Goal: Information Seeking & Learning: Learn about a topic

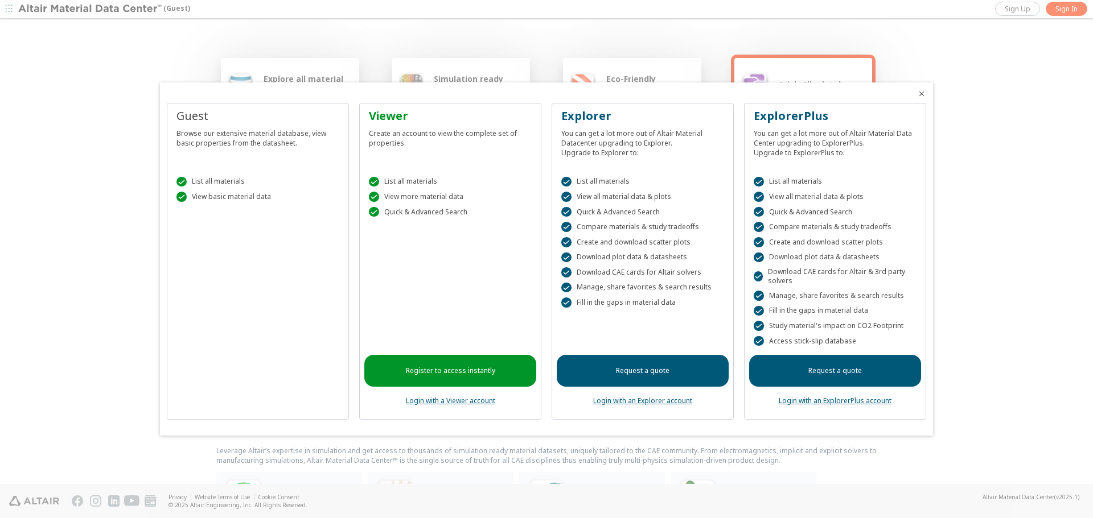
click at [921, 93] on icon "Close" at bounding box center [921, 93] width 9 height 9
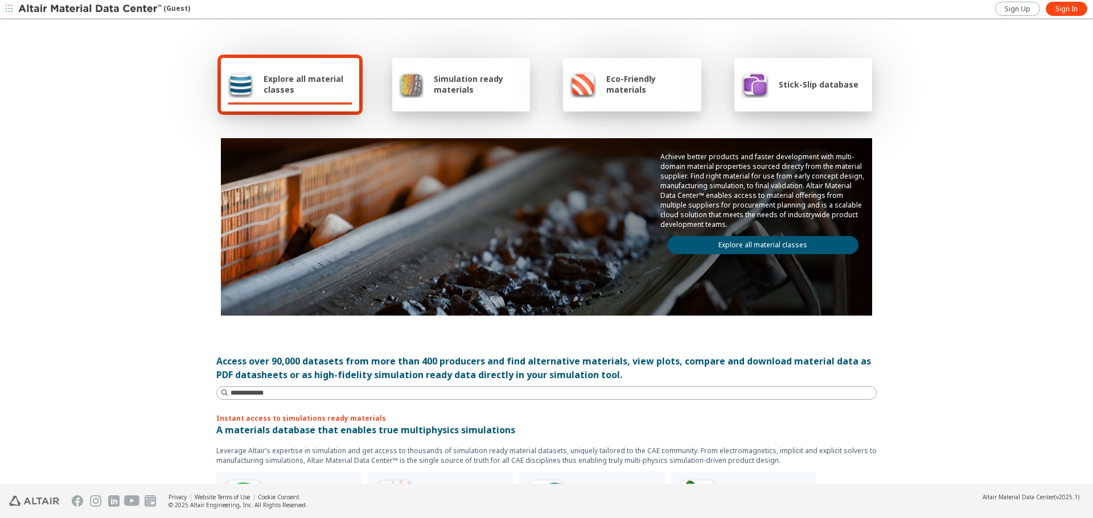
click at [459, 102] on div "Simulation ready materials" at bounding box center [461, 84] width 138 height 53
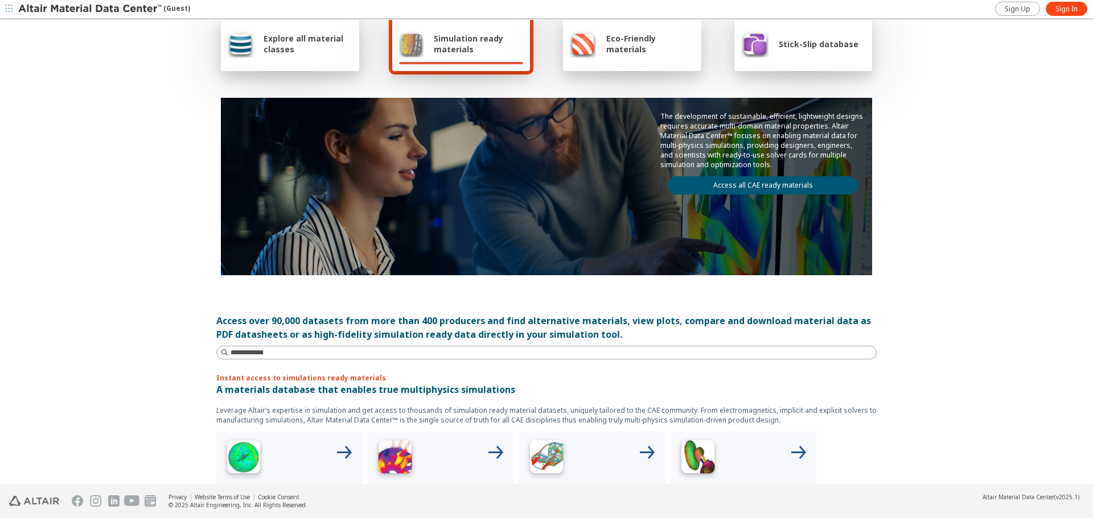
scroll to position [57, 0]
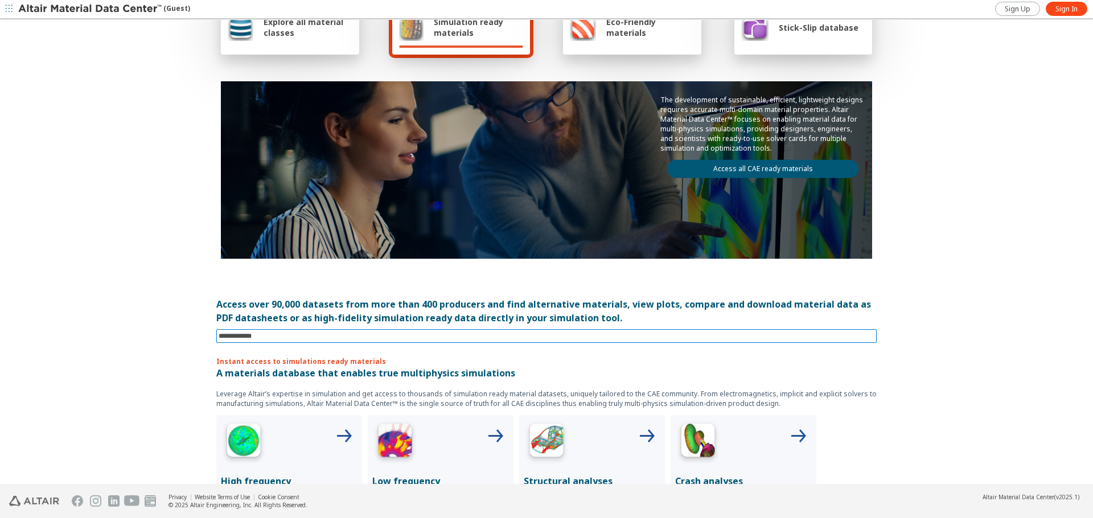
click at [284, 336] on input at bounding box center [548, 336] width 658 height 13
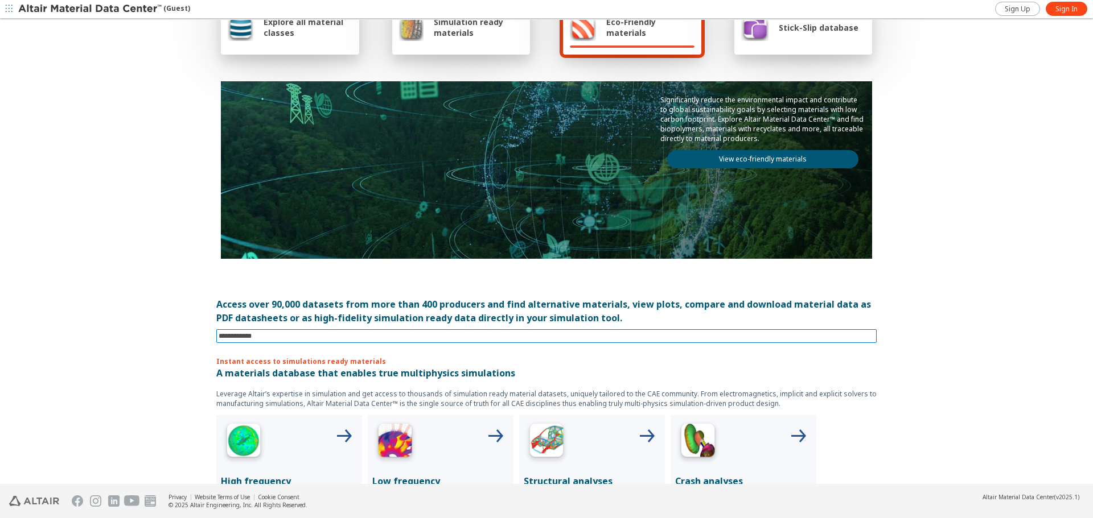
click at [274, 339] on input at bounding box center [548, 336] width 658 height 13
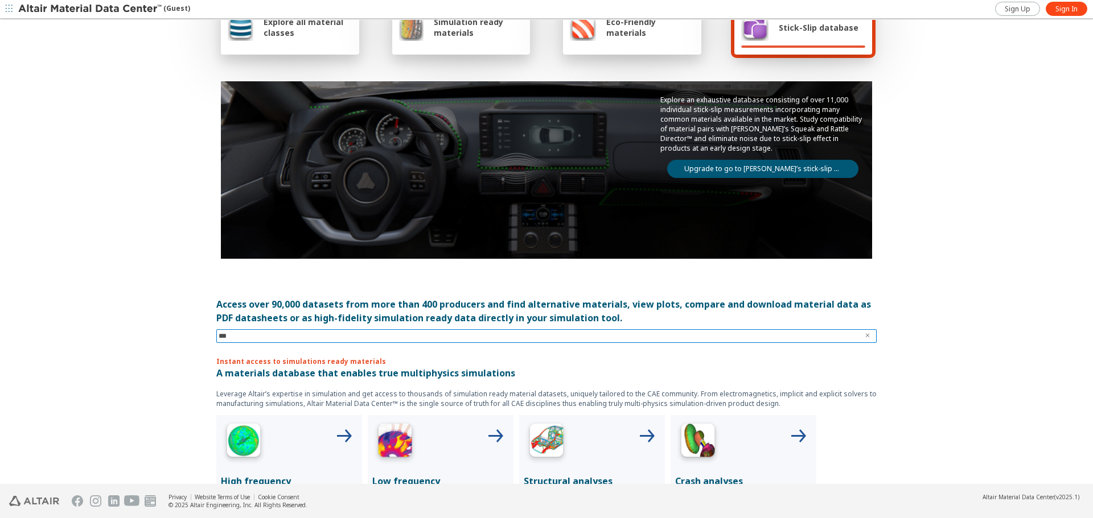
type input "****"
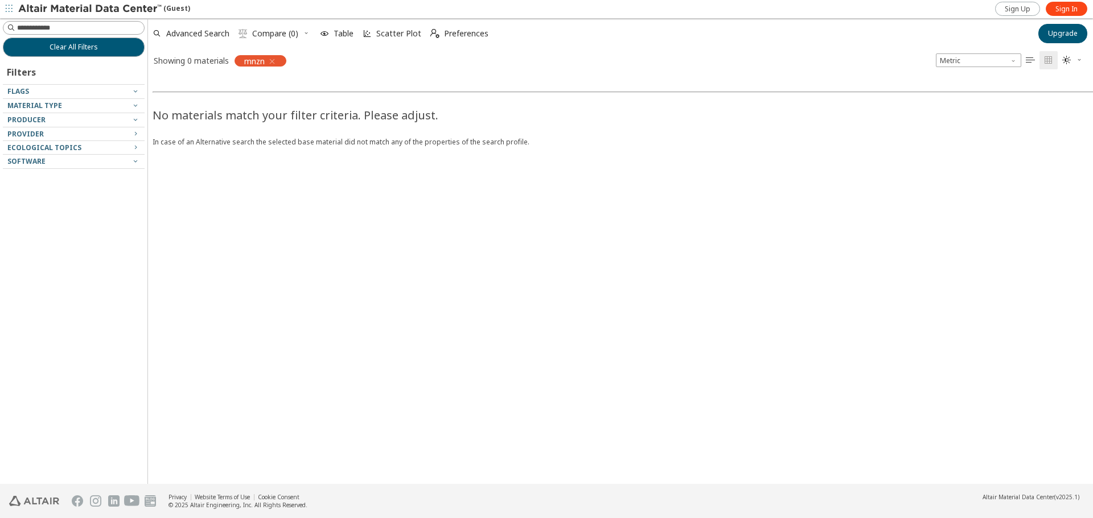
click at [274, 59] on icon "button" at bounding box center [271, 61] width 9 height 9
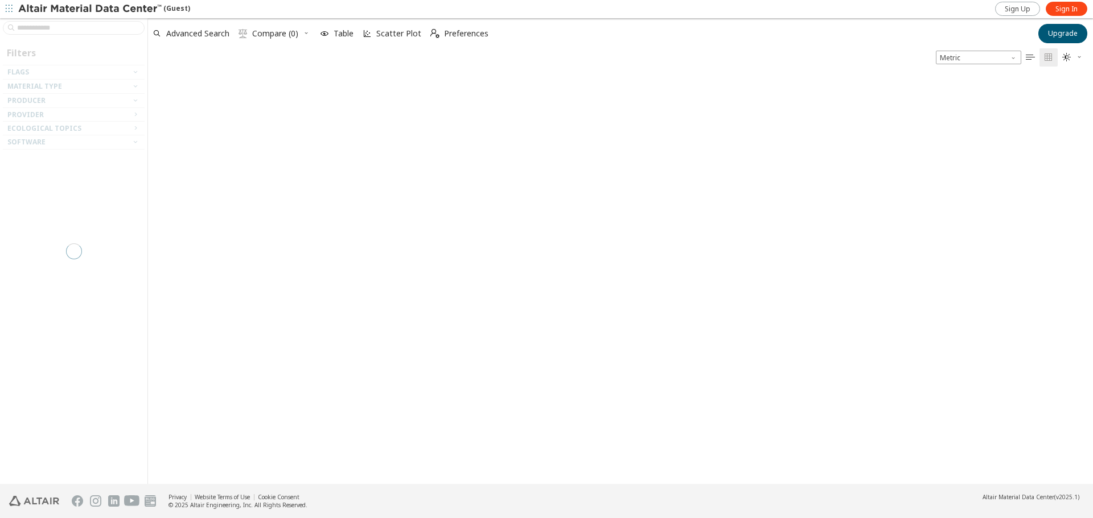
click at [64, 89] on div at bounding box center [71, 91] width 136 height 6
click at [137, 85] on div at bounding box center [73, 251] width 147 height 466
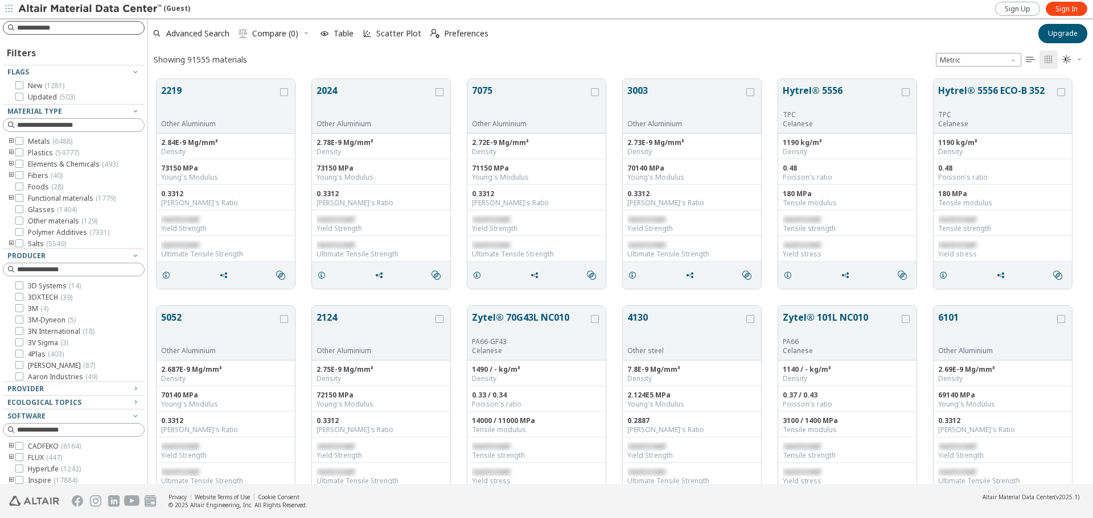
click at [61, 31] on input at bounding box center [80, 27] width 127 height 11
type input "**"
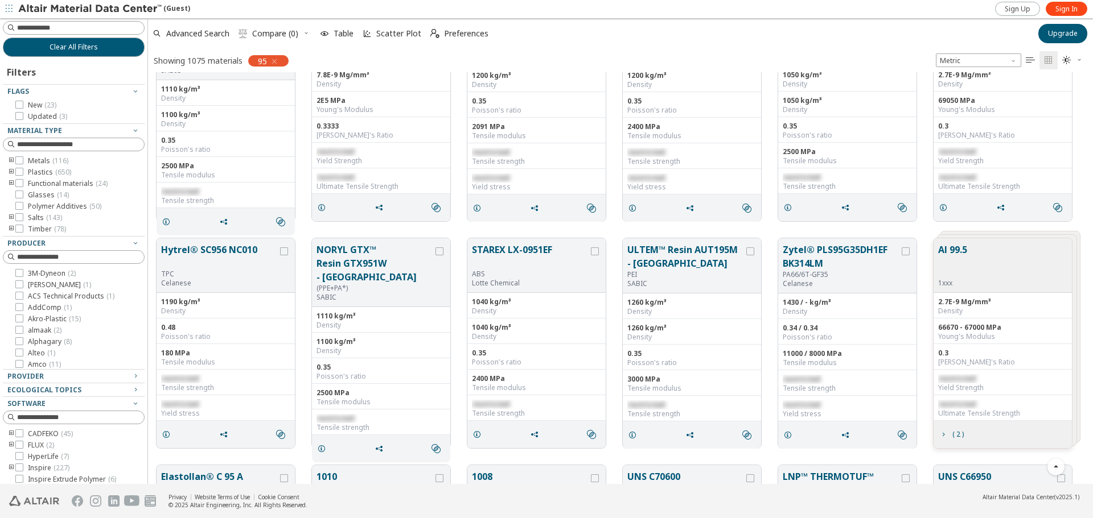
scroll to position [1179, 0]
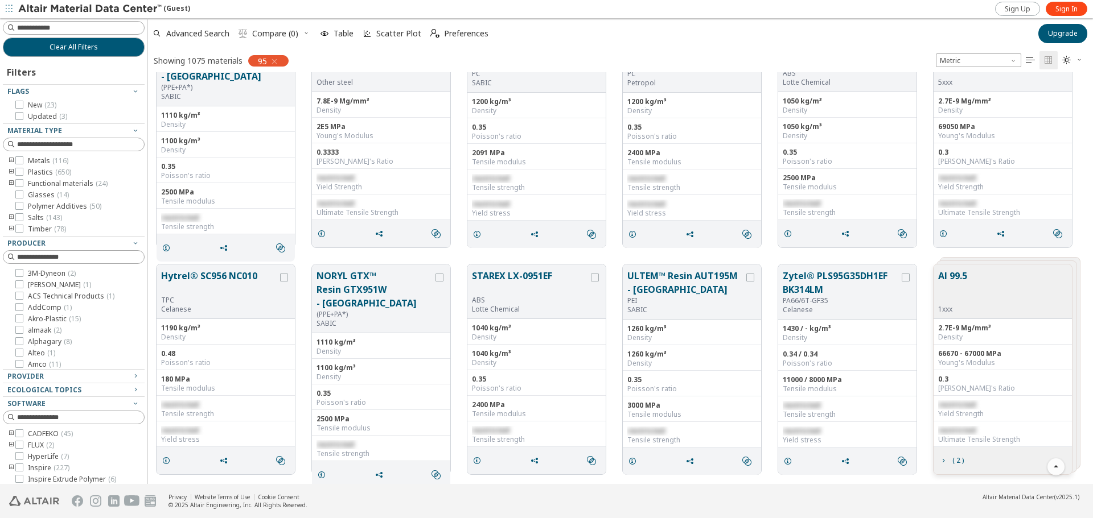
click at [279, 60] on icon "button" at bounding box center [274, 61] width 9 height 9
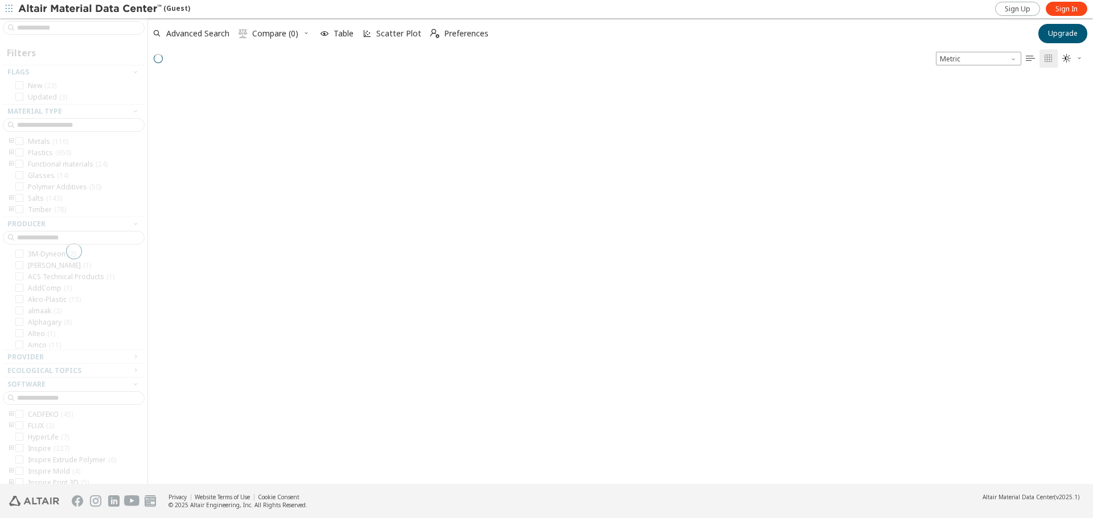
click at [69, 43] on div at bounding box center [73, 251] width 147 height 466
click at [191, 30] on span "Advanced Search" at bounding box center [197, 34] width 63 height 8
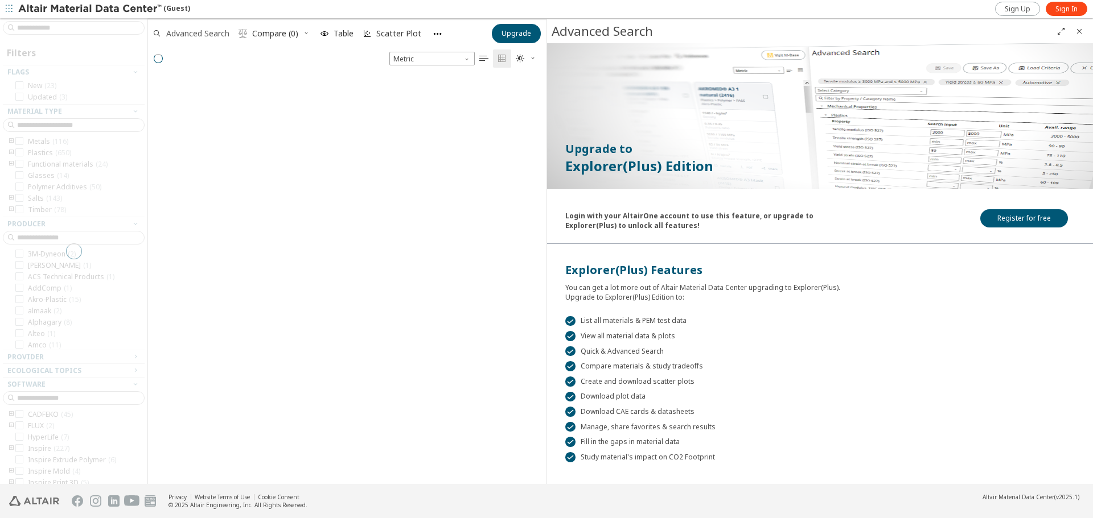
scroll to position [405, 390]
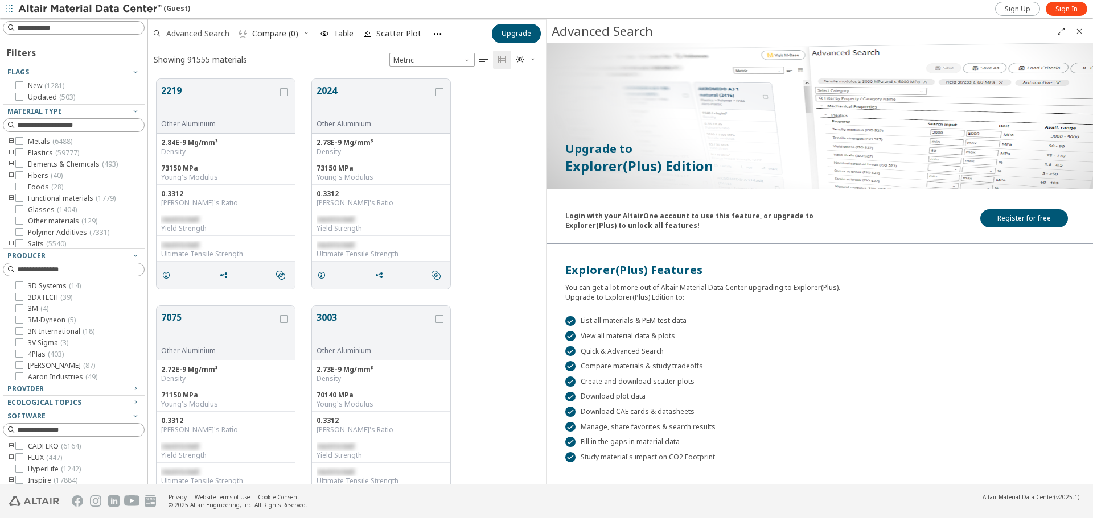
click at [203, 36] on span "Advanced Search" at bounding box center [197, 34] width 63 height 8
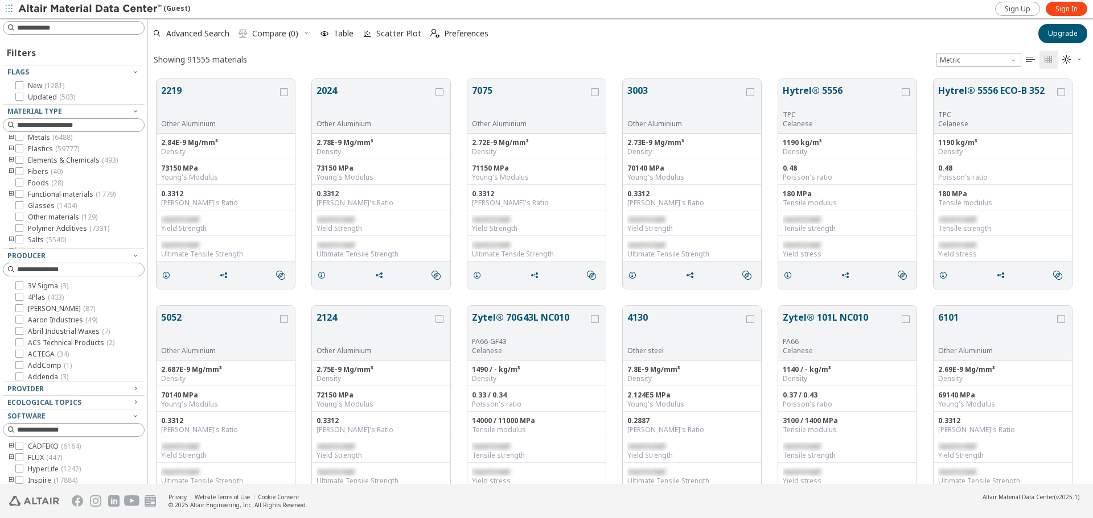
scroll to position [0, 0]
click at [11, 139] on icon "toogle group" at bounding box center [11, 141] width 8 height 9
click at [29, 153] on icon "toogle group" at bounding box center [28, 155] width 8 height 18
click at [53, 155] on span "Electro magnetic material ( 487 )" at bounding box center [92, 155] width 95 height 18
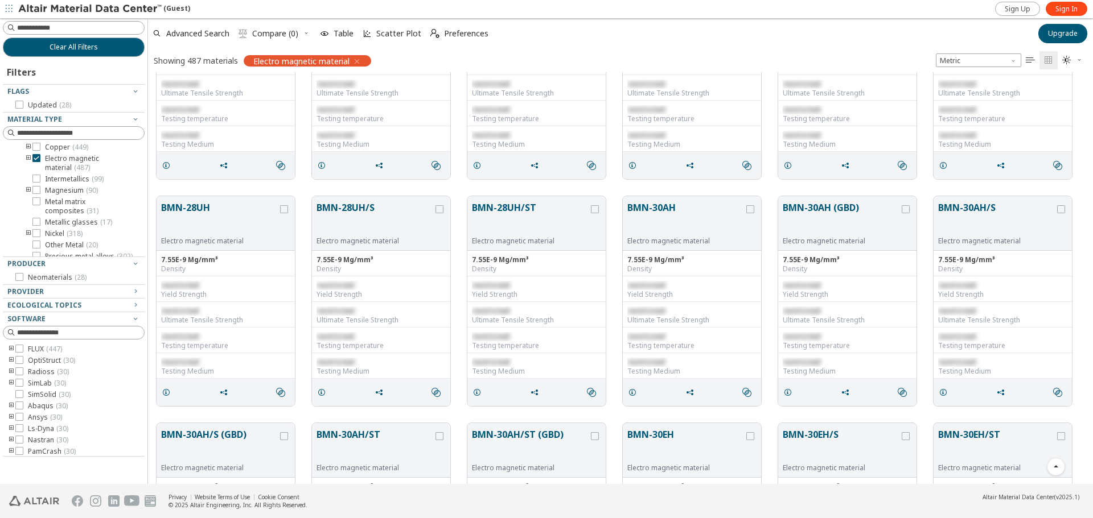
scroll to position [1024, 0]
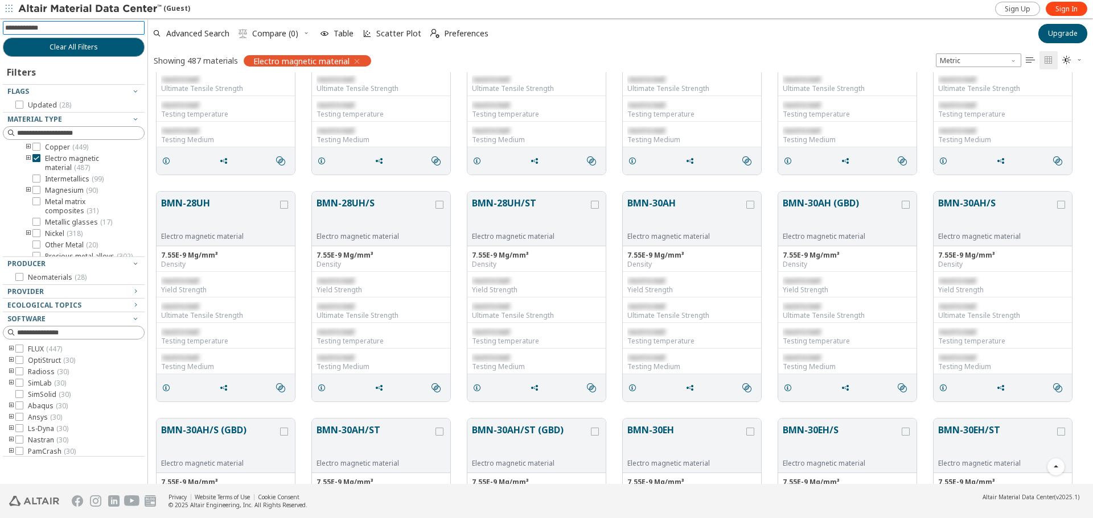
click at [87, 31] on input at bounding box center [74, 28] width 139 height 13
type input "****"
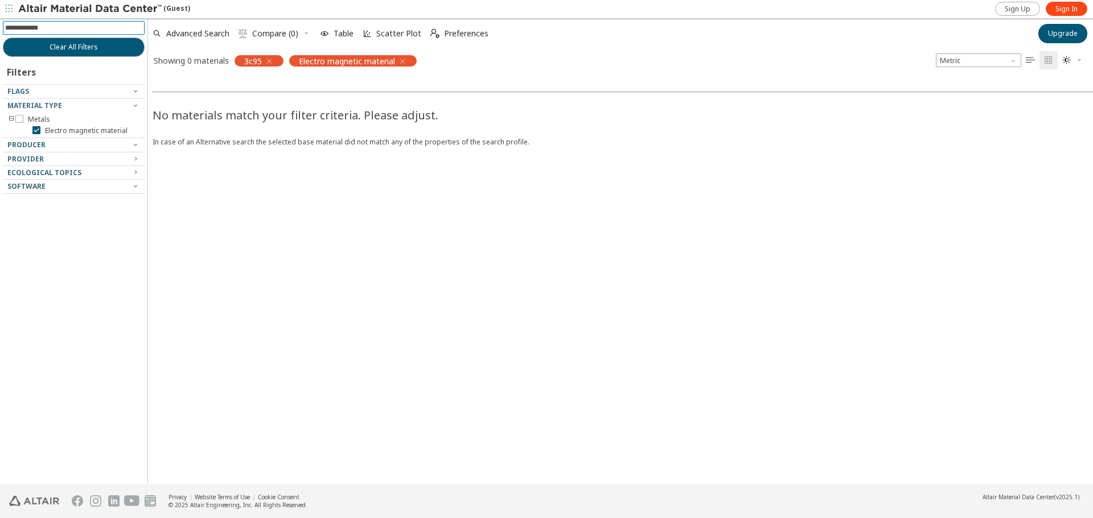
click at [403, 60] on icon "button" at bounding box center [402, 61] width 9 height 9
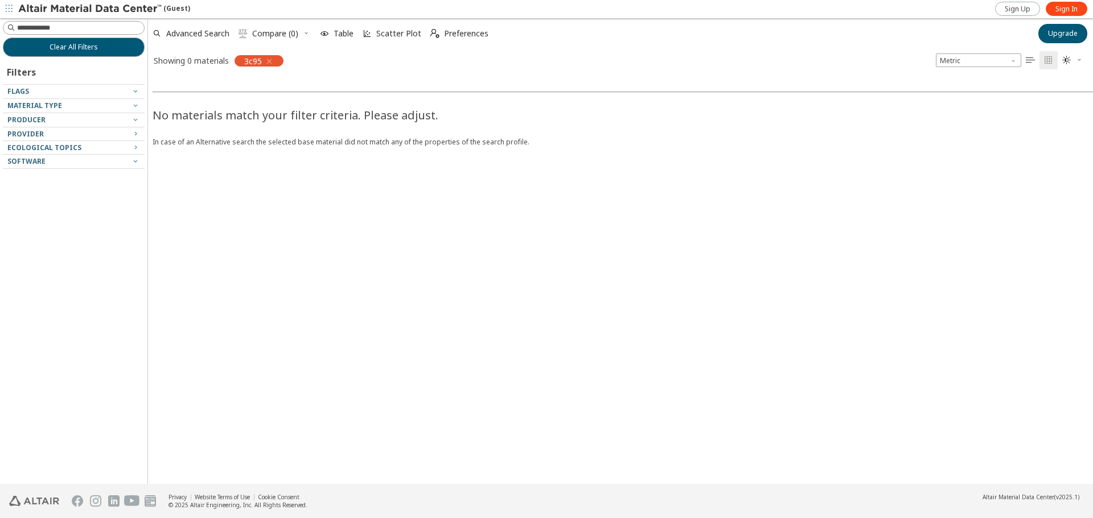
click at [268, 63] on icon "button" at bounding box center [269, 61] width 9 height 9
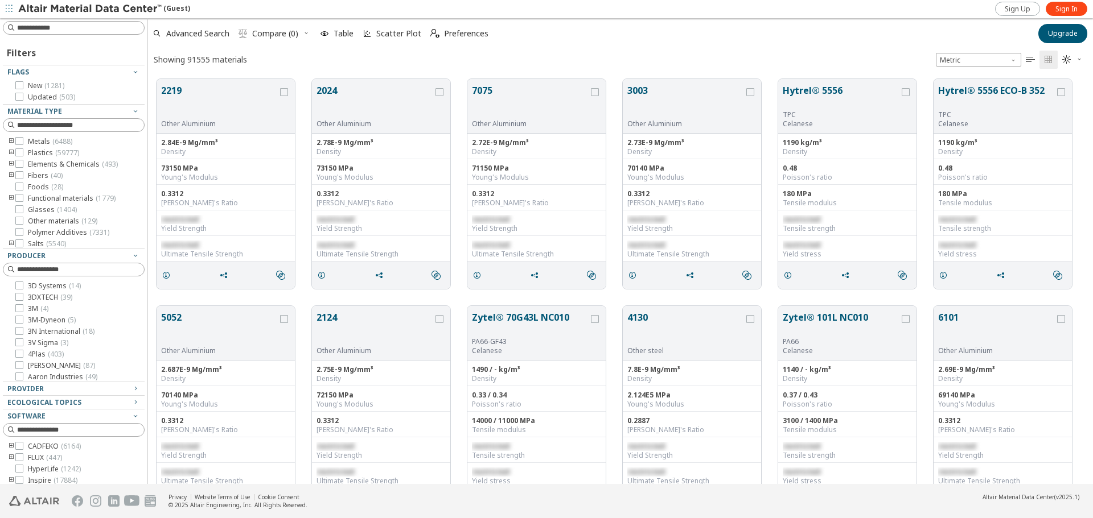
scroll to position [9, 9]
click at [42, 32] on input at bounding box center [80, 27] width 127 height 11
type input "*******"
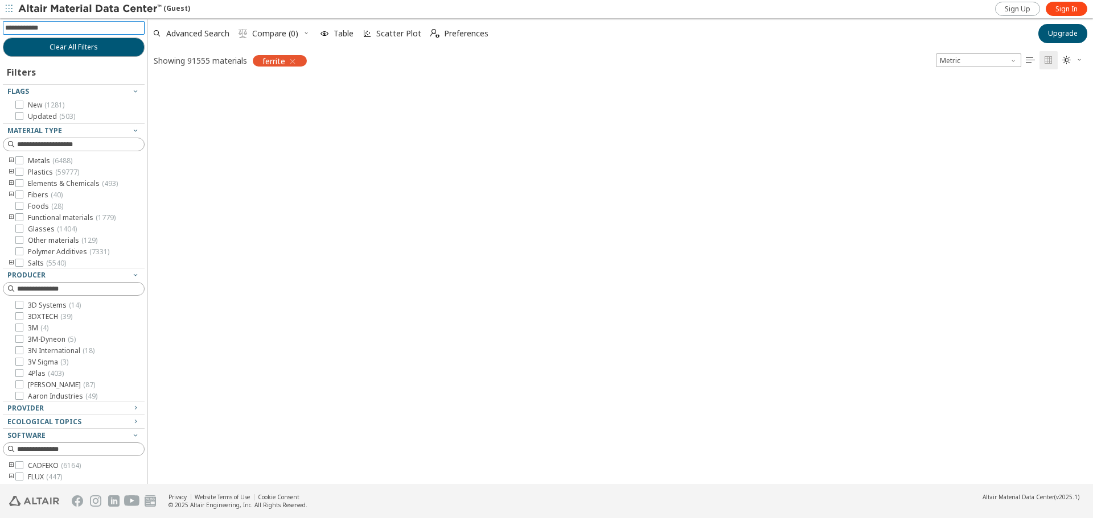
scroll to position [403, 936]
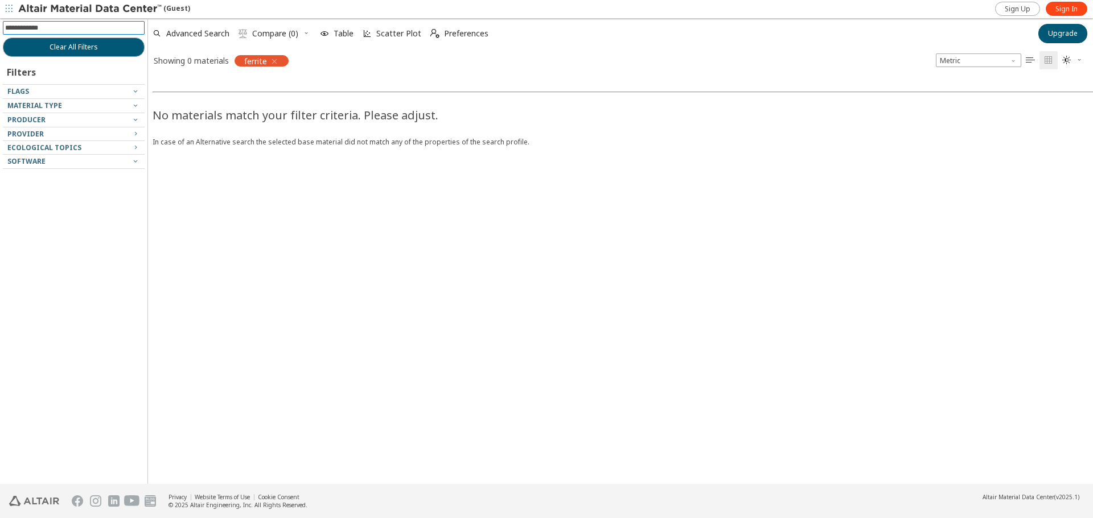
click at [278, 58] on icon "button" at bounding box center [274, 61] width 9 height 9
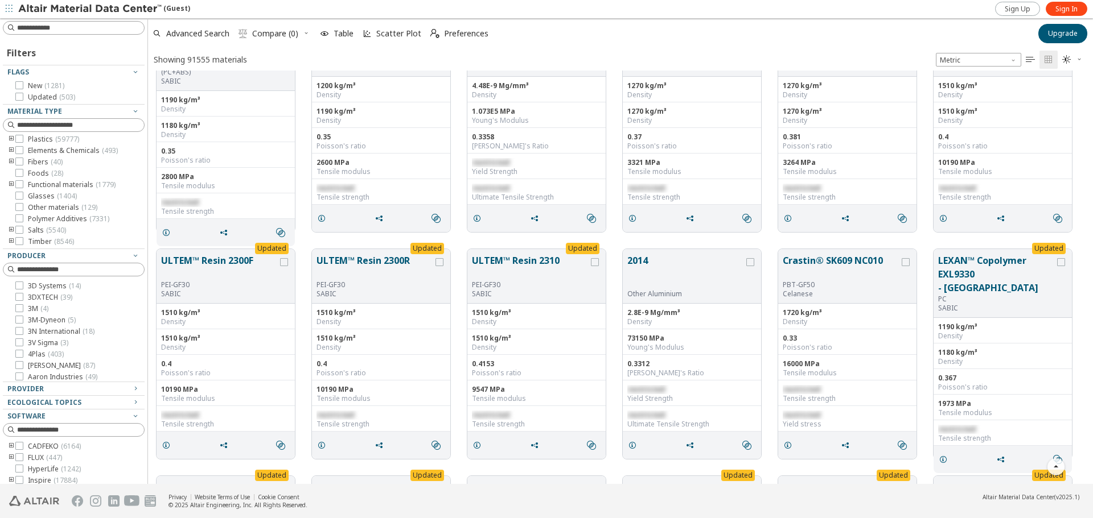
scroll to position [3244, 0]
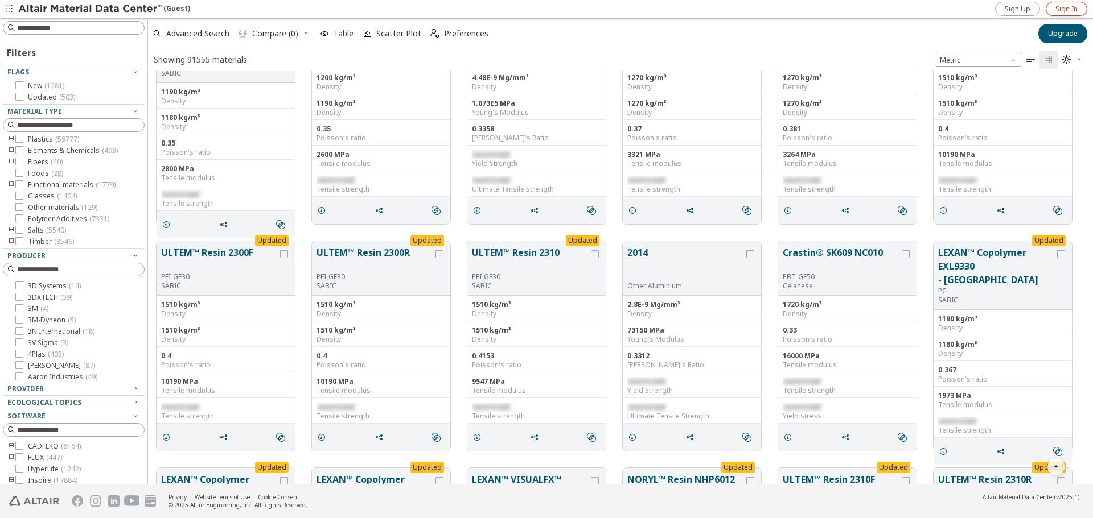
click at [1070, 7] on span "Sign In" at bounding box center [1066, 9] width 22 height 9
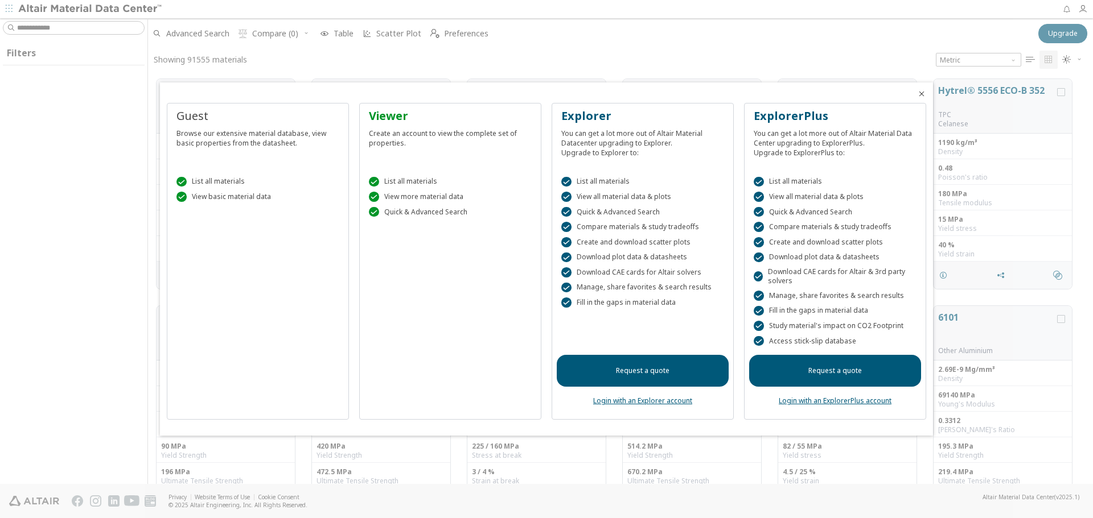
scroll to position [405, 936]
click at [926, 92] on span "Close" at bounding box center [921, 93] width 14 height 9
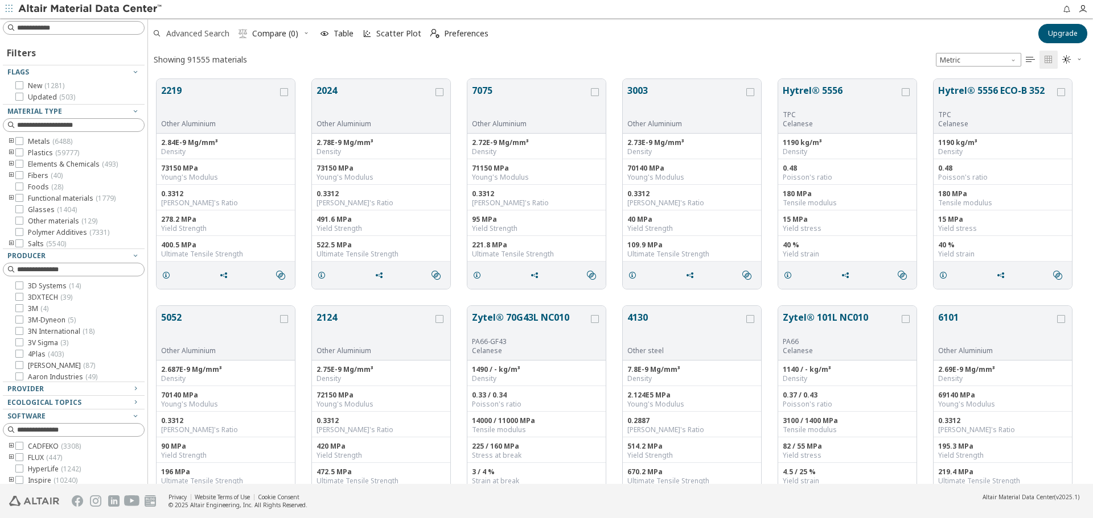
click at [177, 30] on span "Advanced Search" at bounding box center [197, 34] width 63 height 8
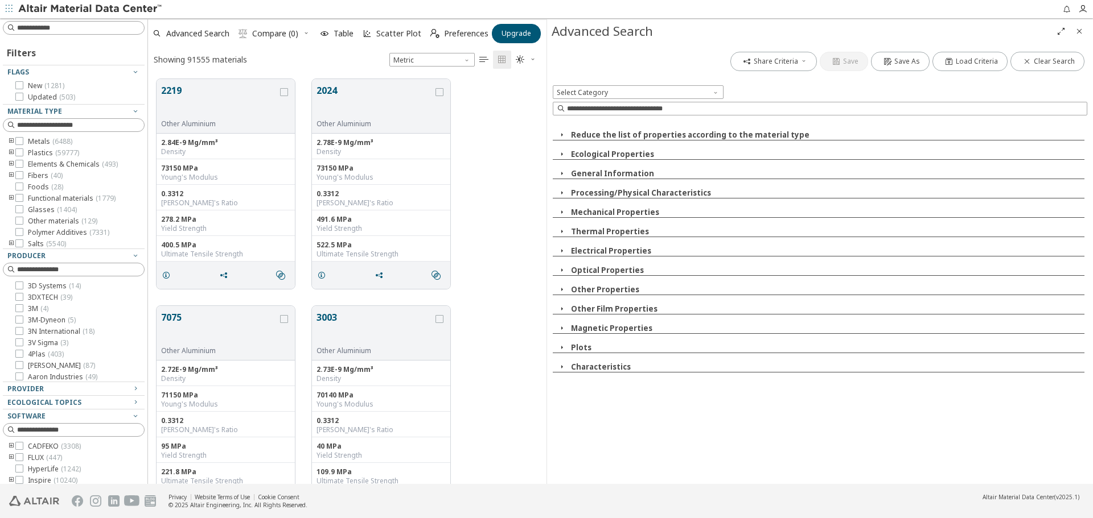
click at [620, 248] on button "Electrical Properties" at bounding box center [611, 251] width 80 height 10
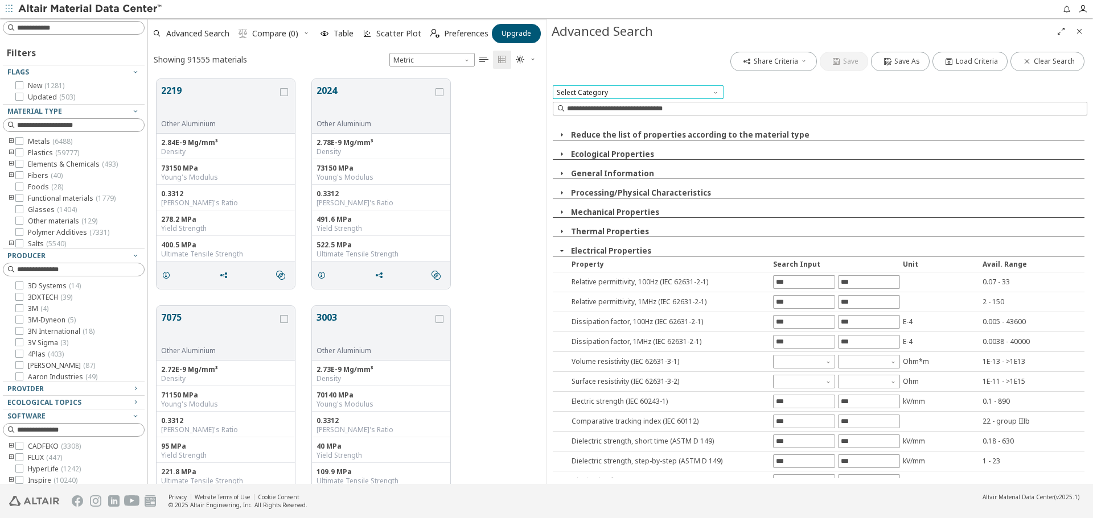
click at [590, 95] on span "Select Category" at bounding box center [638, 92] width 171 height 14
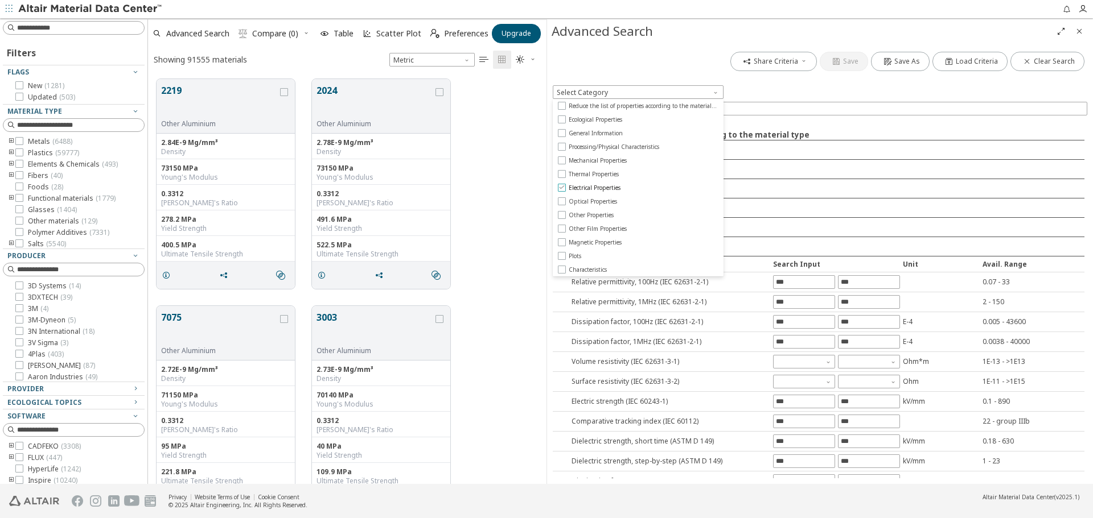
click at [611, 192] on label "Electrical Properties" at bounding box center [638, 188] width 170 height 13
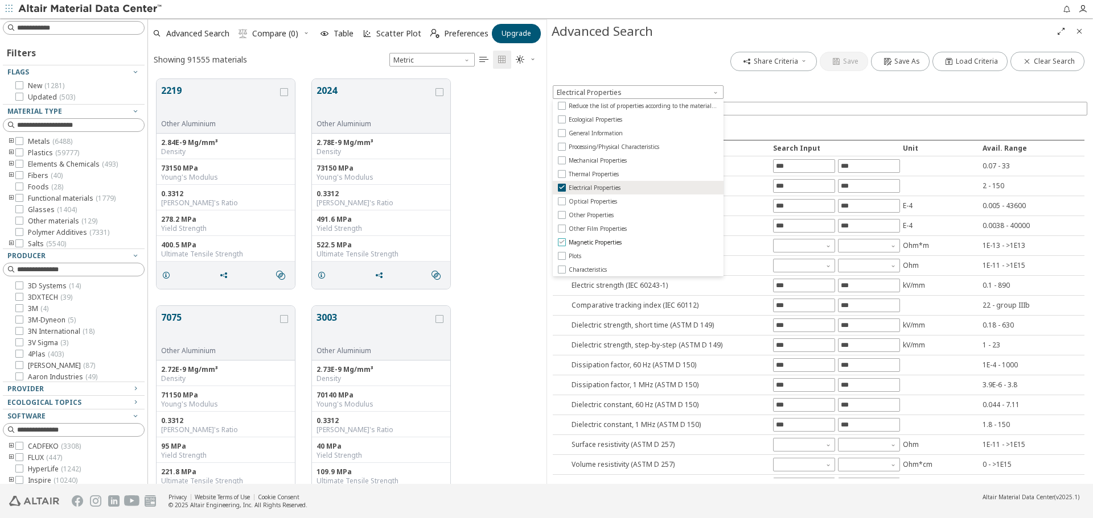
click at [599, 241] on span "Magnetic Properties" at bounding box center [594, 242] width 53 height 8
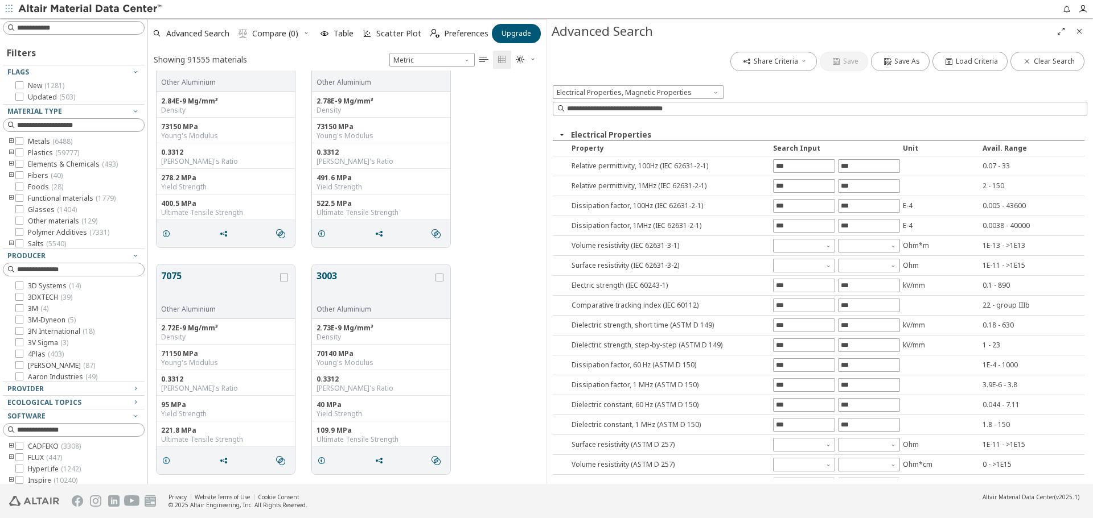
scroll to position [57, 0]
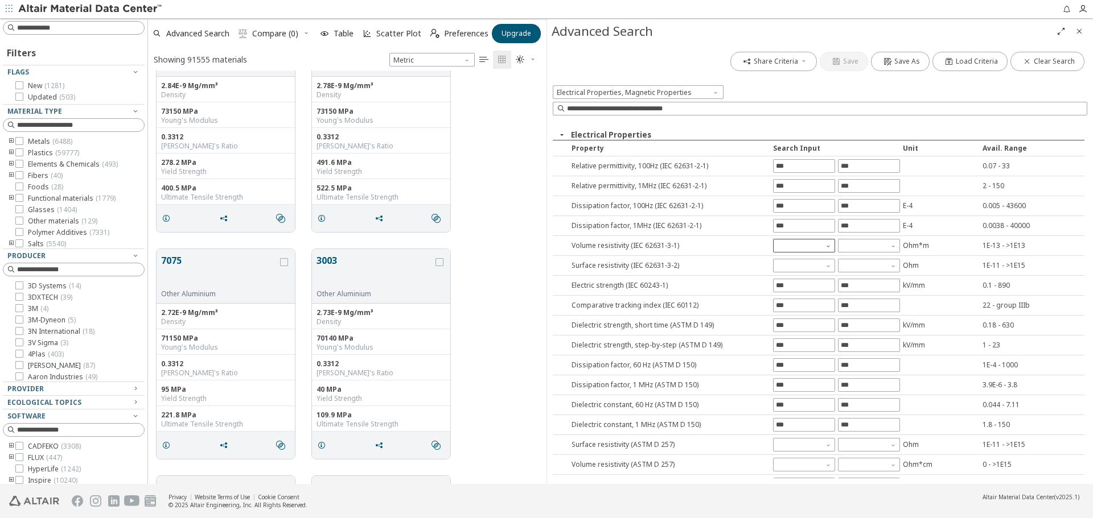
click at [822, 246] on span "button" at bounding box center [827, 247] width 11 height 6
type input "*"
click at [846, 244] on div "Share Criteria Save Save As Load Criteria Clear Search Electrical Properties, M…" at bounding box center [820, 263] width 546 height 441
type input "*"
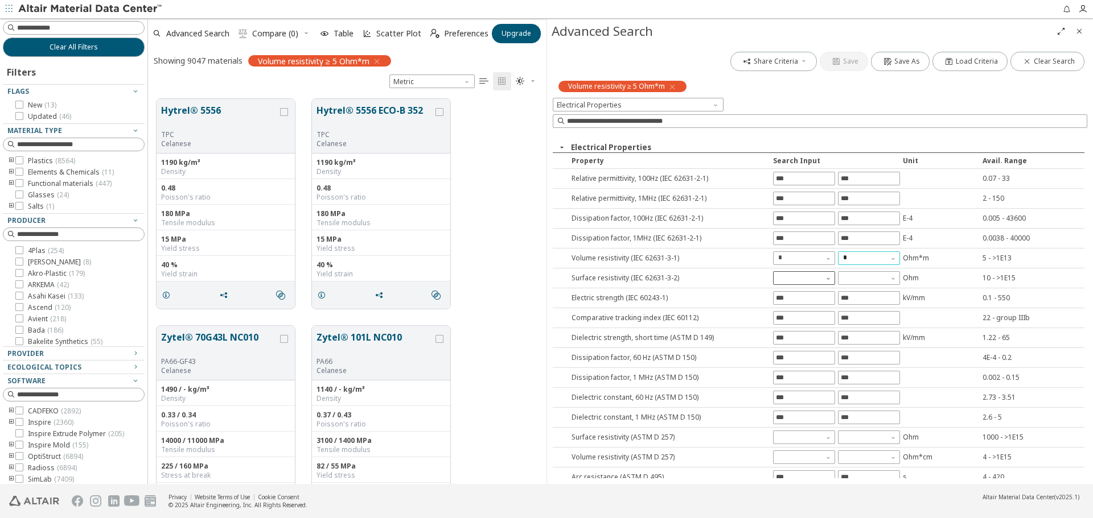
scroll to position [385, 390]
type input "*"
click at [812, 272] on div "Share Criteria Save Save As Load Criteria Clear Search Volume resistivity ≥ 5 O…" at bounding box center [820, 263] width 546 height 441
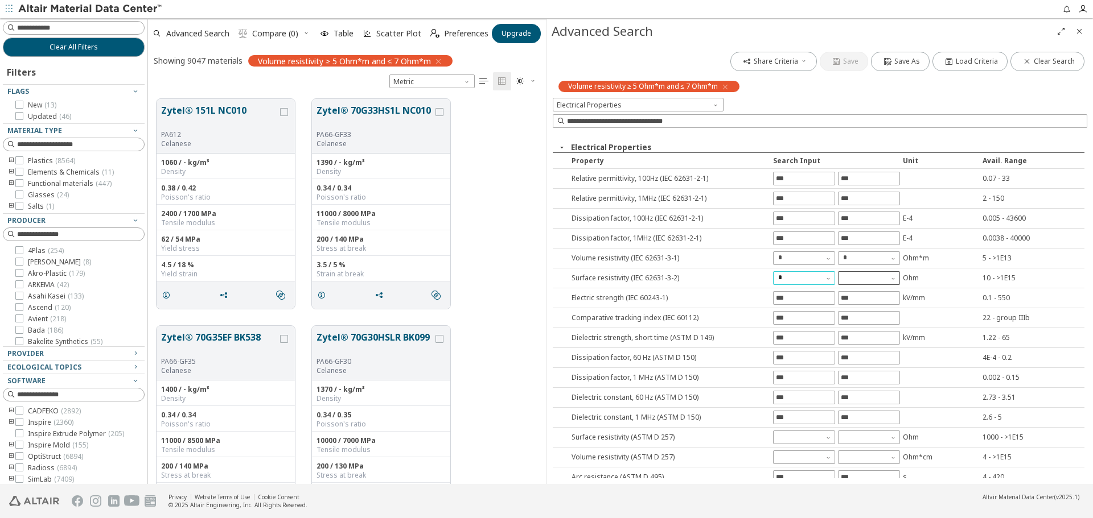
type input "*"
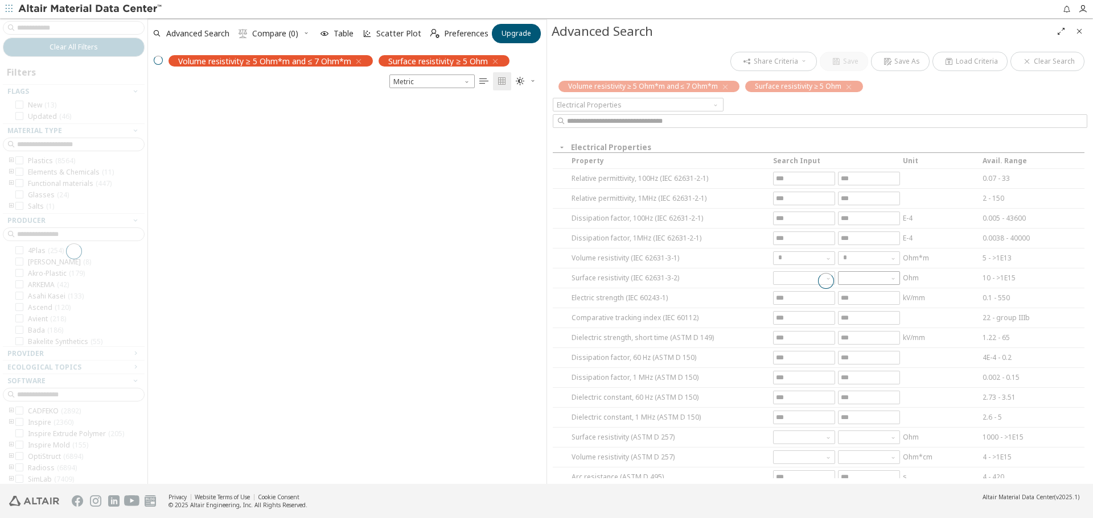
click at [878, 274] on div "Share Criteria Save Save As Load Criteria Clear Search Volume resistivity ≥ 5 O…" at bounding box center [820, 263] width 546 height 441
type input "*"
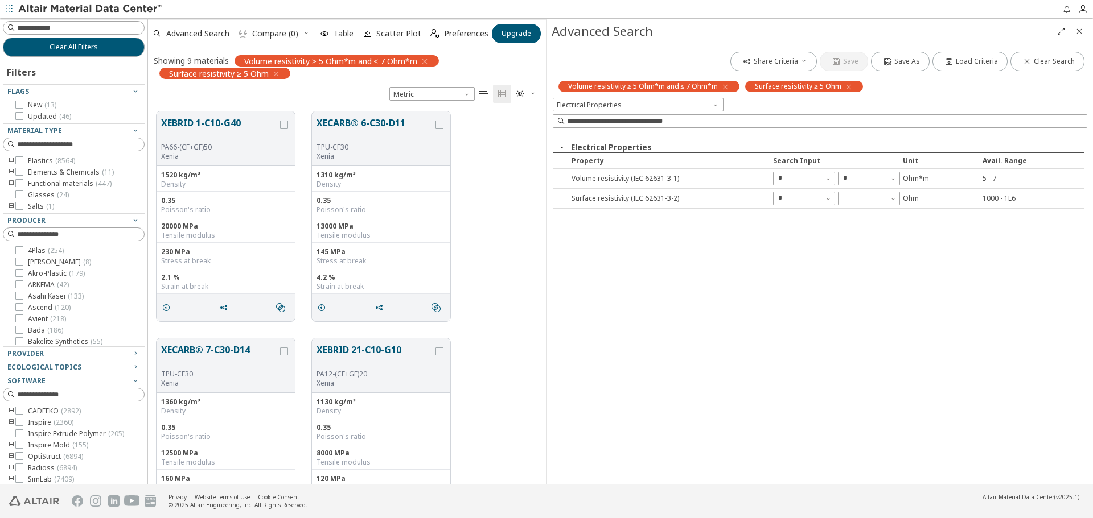
scroll to position [373, 390]
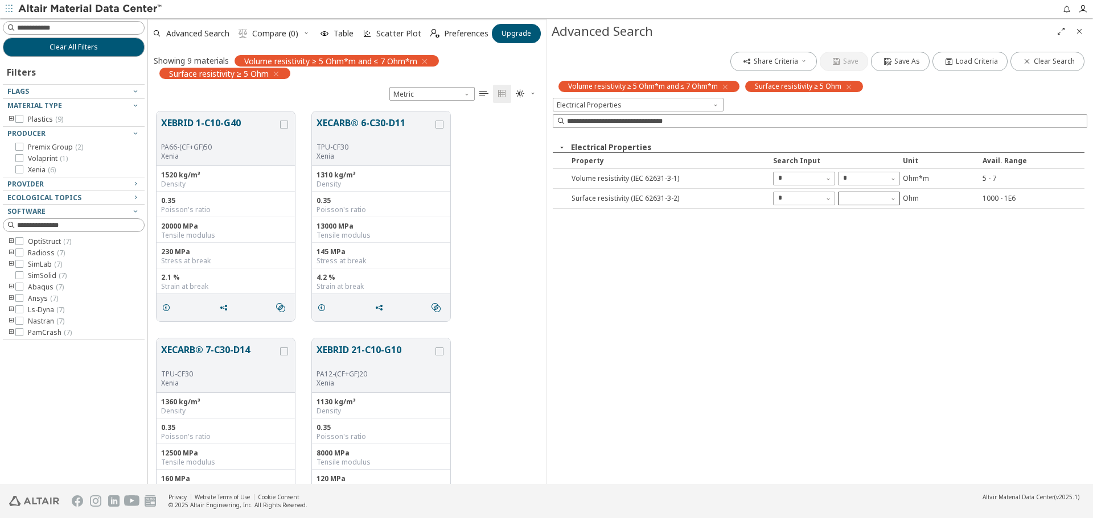
click at [859, 199] on input "text" at bounding box center [862, 199] width 39 height 14
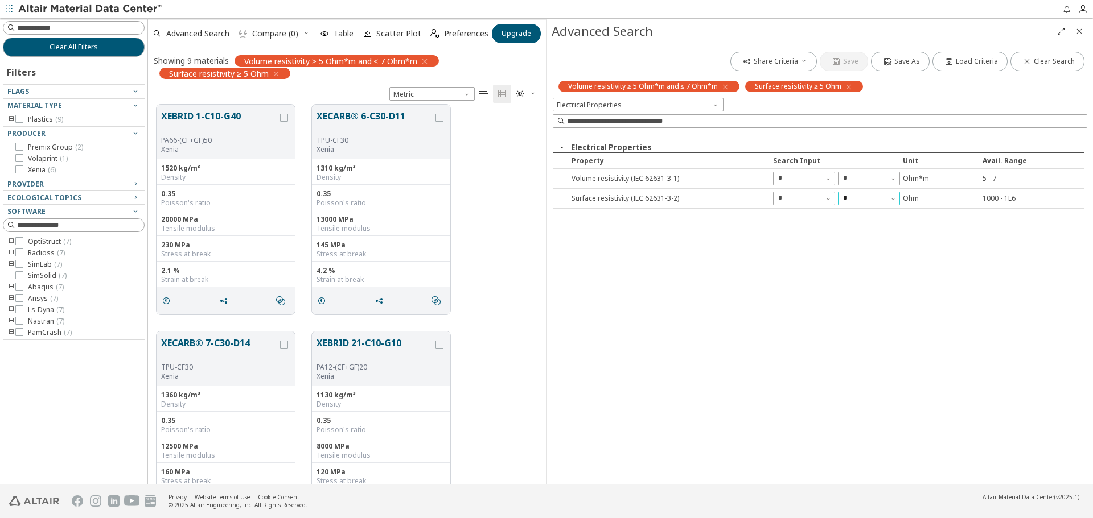
scroll to position [0, 0]
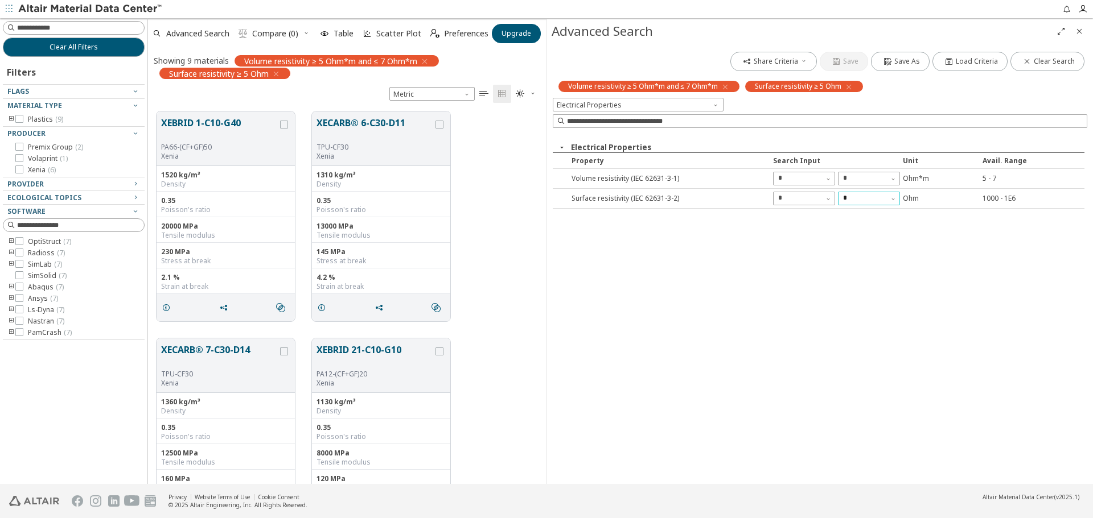
type input "*"
click at [280, 72] on div "Surface resistivity ≥ 5 Ohm" at bounding box center [224, 73] width 131 height 11
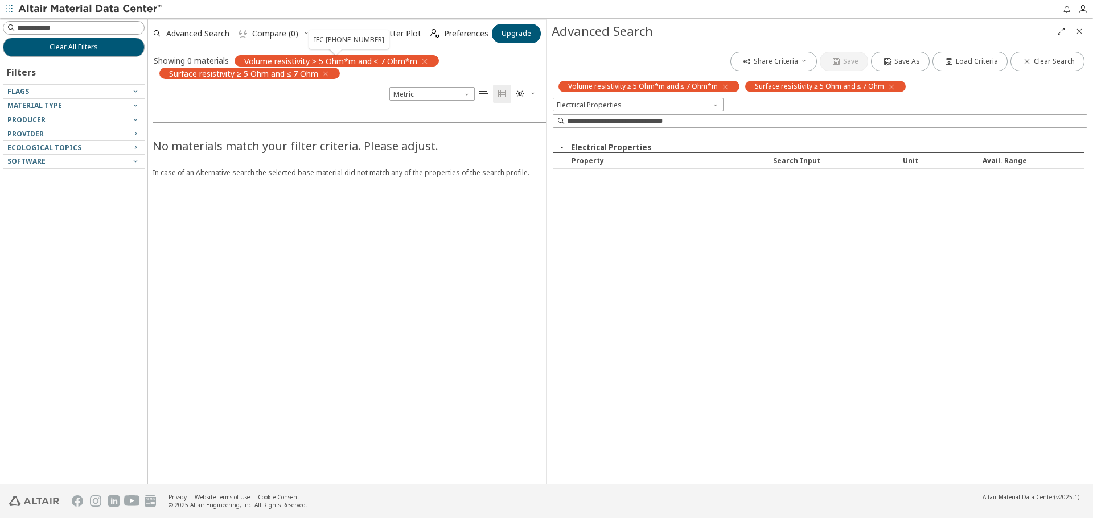
click at [429, 60] on icon "button" at bounding box center [424, 61] width 9 height 9
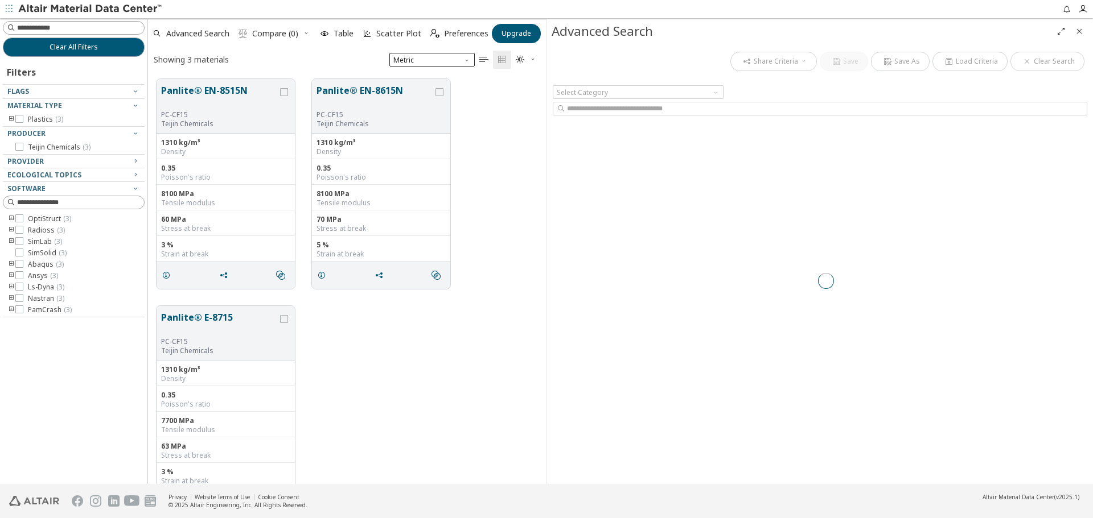
scroll to position [405, 390]
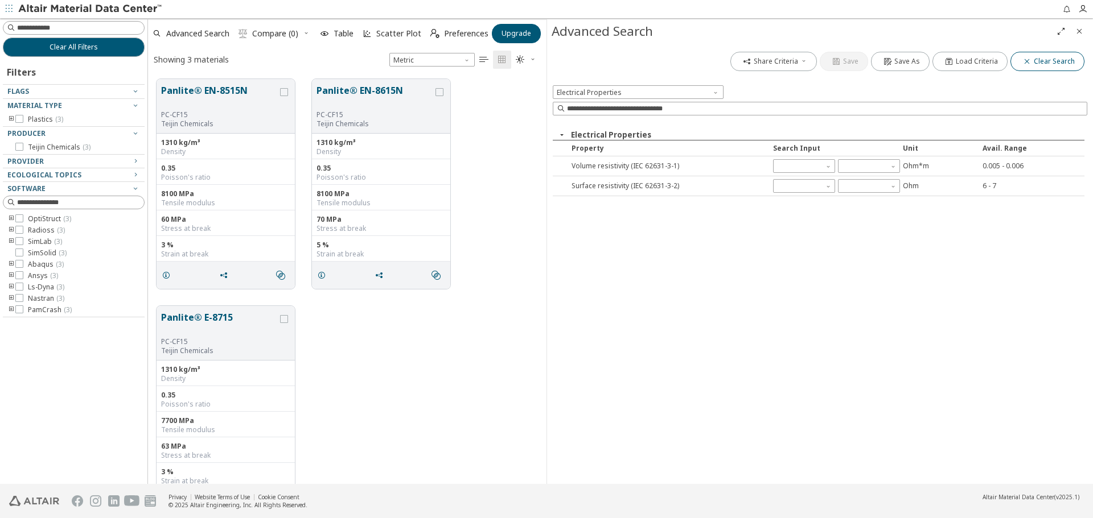
click at [1037, 64] on span "Clear Search" at bounding box center [1053, 61] width 41 height 9
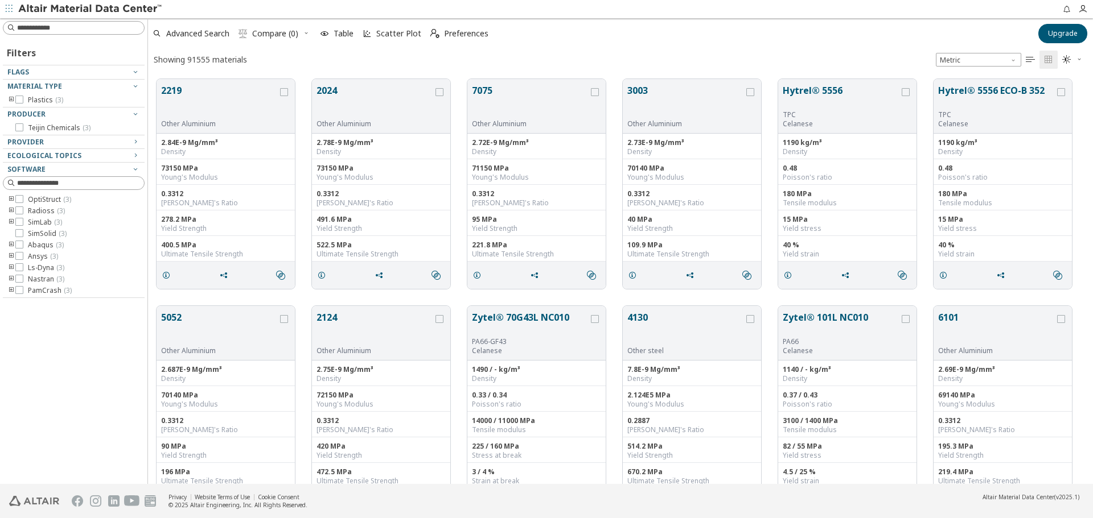
scroll to position [405, 936]
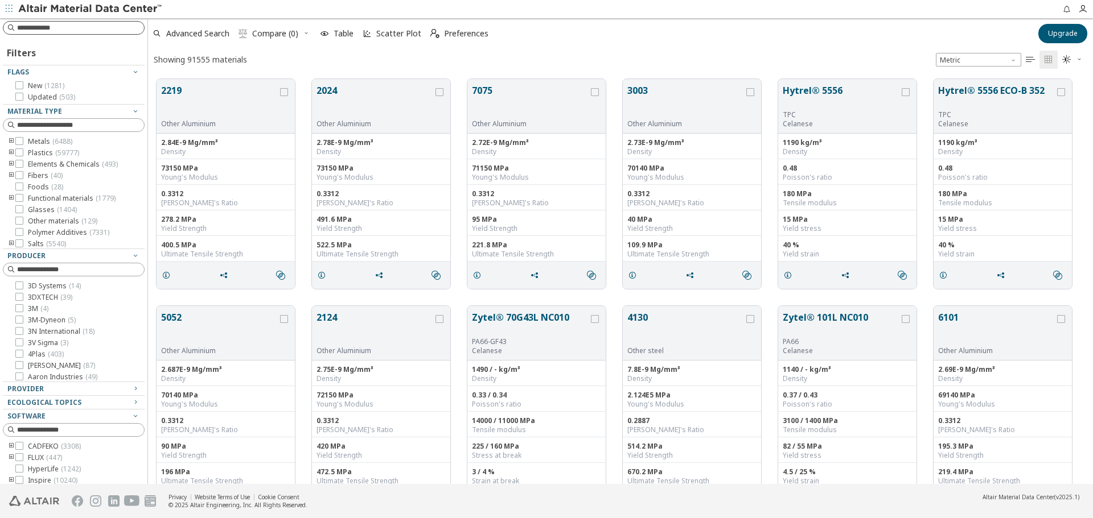
click at [66, 27] on input at bounding box center [80, 27] width 127 height 11
type input "**"
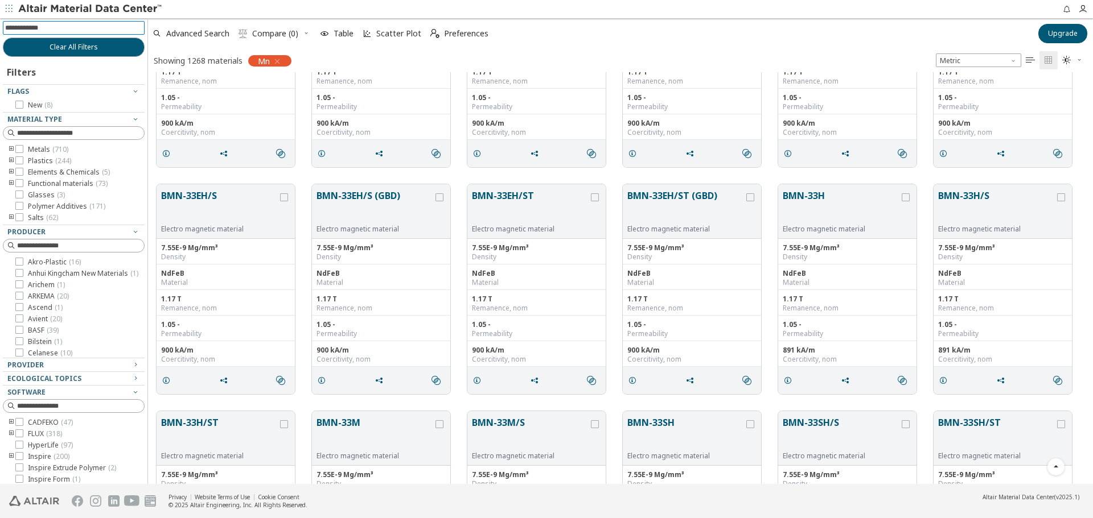
scroll to position [6260, 0]
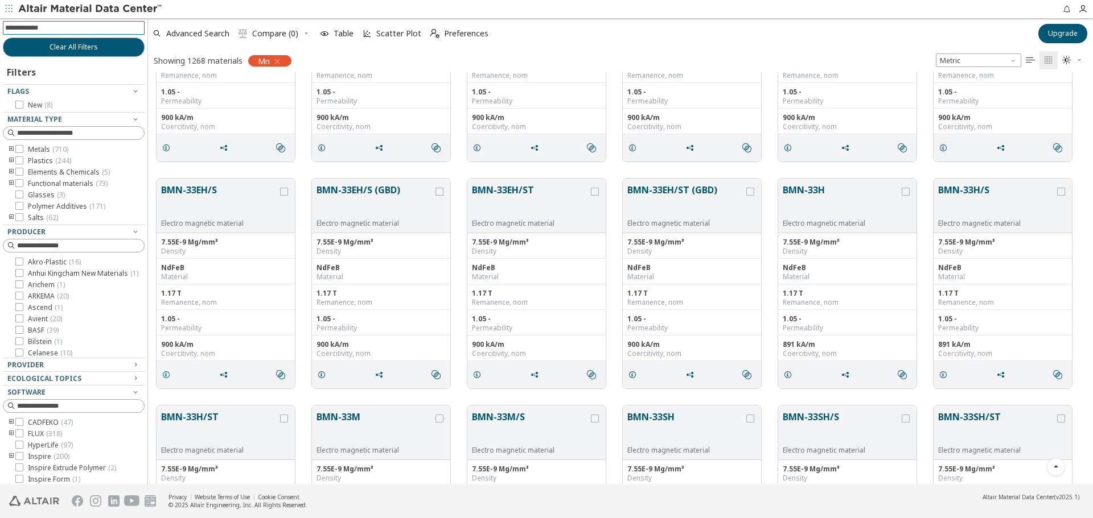
click at [279, 59] on icon "button" at bounding box center [277, 61] width 9 height 9
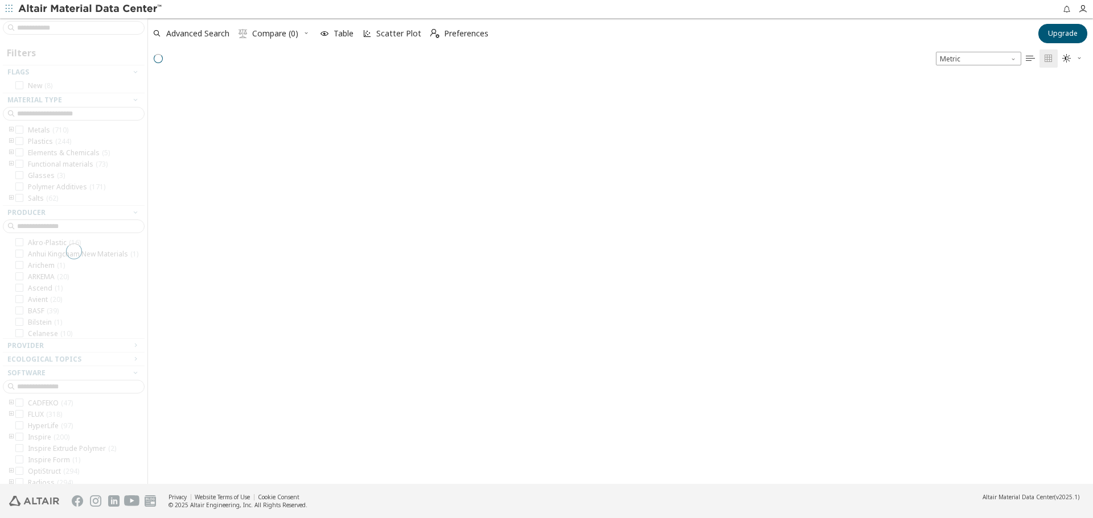
click at [105, 27] on div at bounding box center [73, 251] width 147 height 466
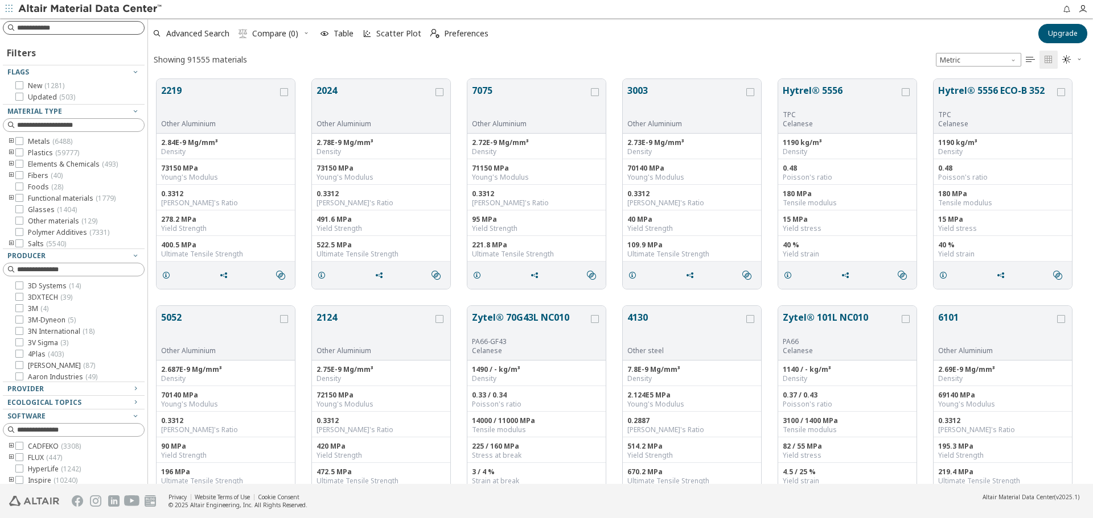
click at [89, 31] on input at bounding box center [80, 27] width 127 height 11
type input "****"
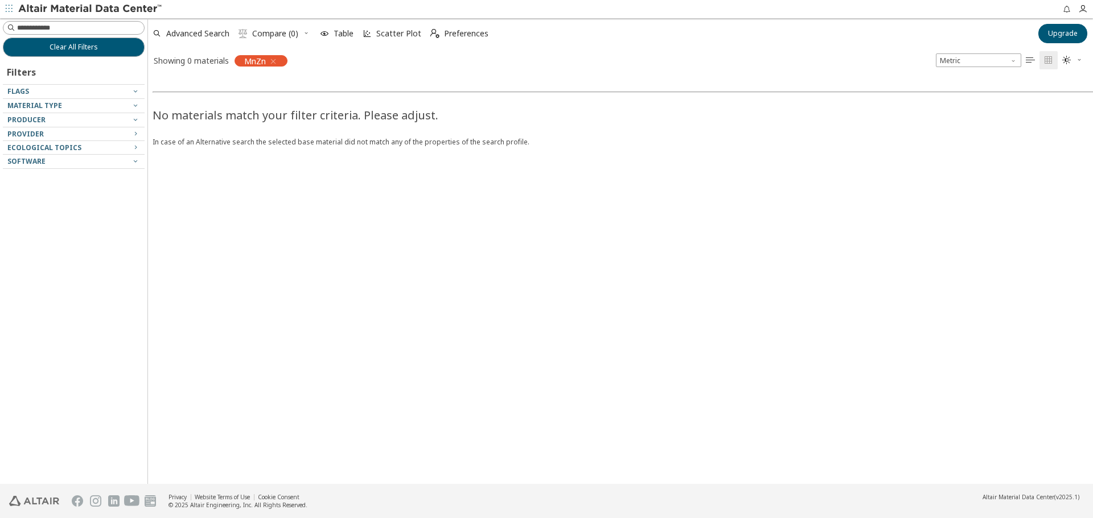
click at [274, 61] on icon "button" at bounding box center [273, 61] width 9 height 9
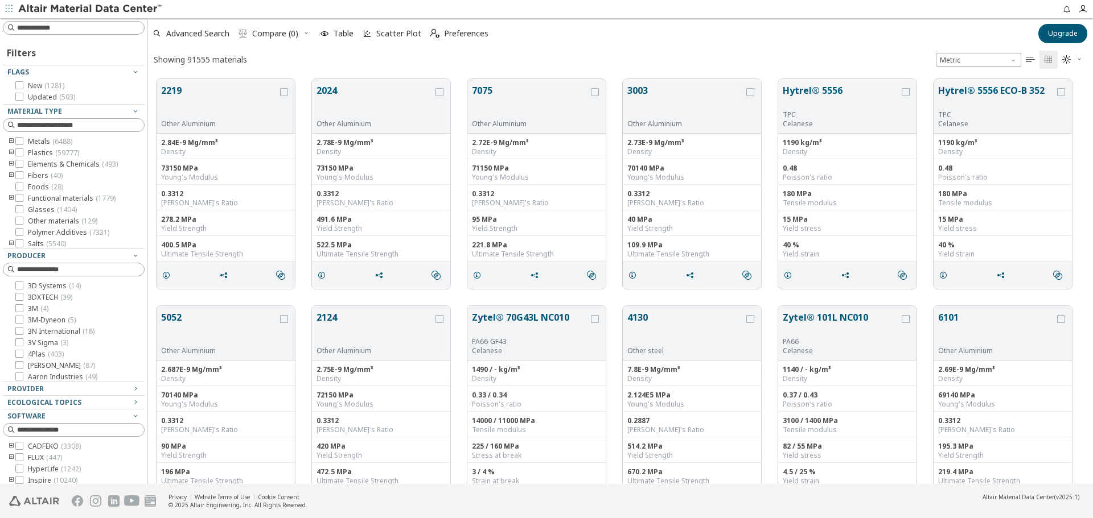
scroll to position [405, 936]
click at [53, 126] on input at bounding box center [80, 125] width 127 height 11
click at [13, 140] on icon "toogle group" at bounding box center [11, 141] width 8 height 9
click at [29, 183] on icon "toogle group" at bounding box center [28, 178] width 8 height 9
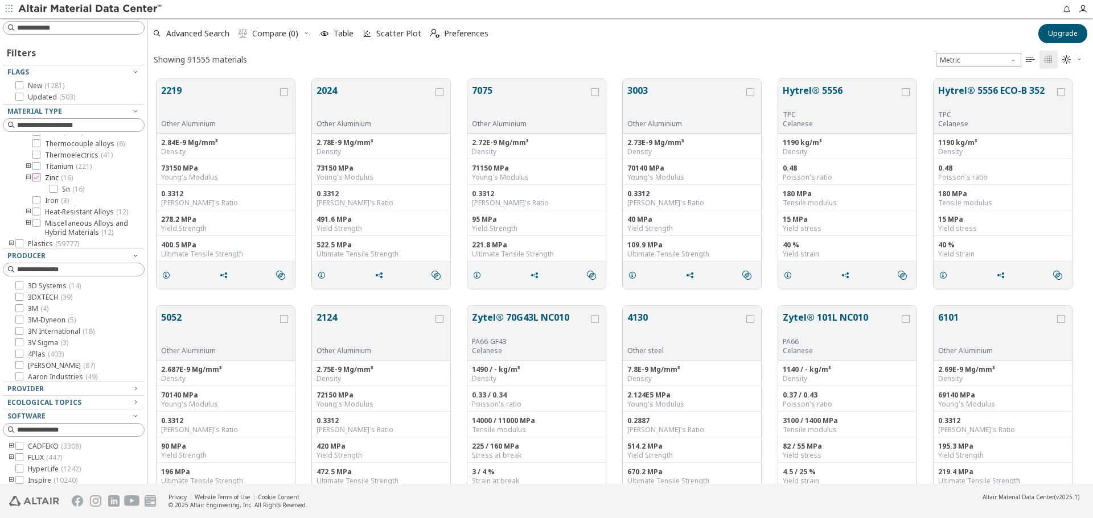
click at [39, 182] on icon at bounding box center [36, 178] width 8 height 8
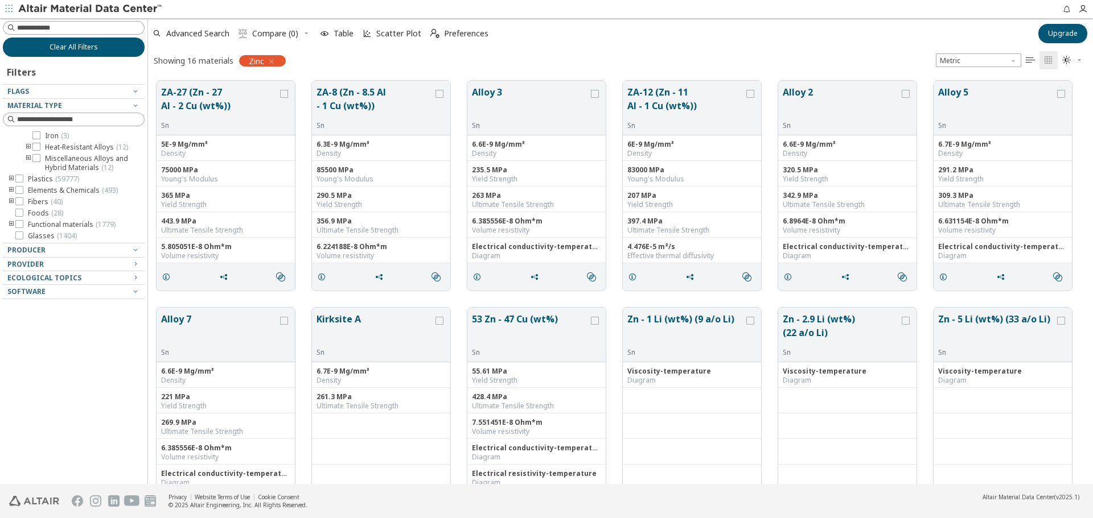
click at [98, 44] on button "Clear All Filters" at bounding box center [74, 47] width 142 height 19
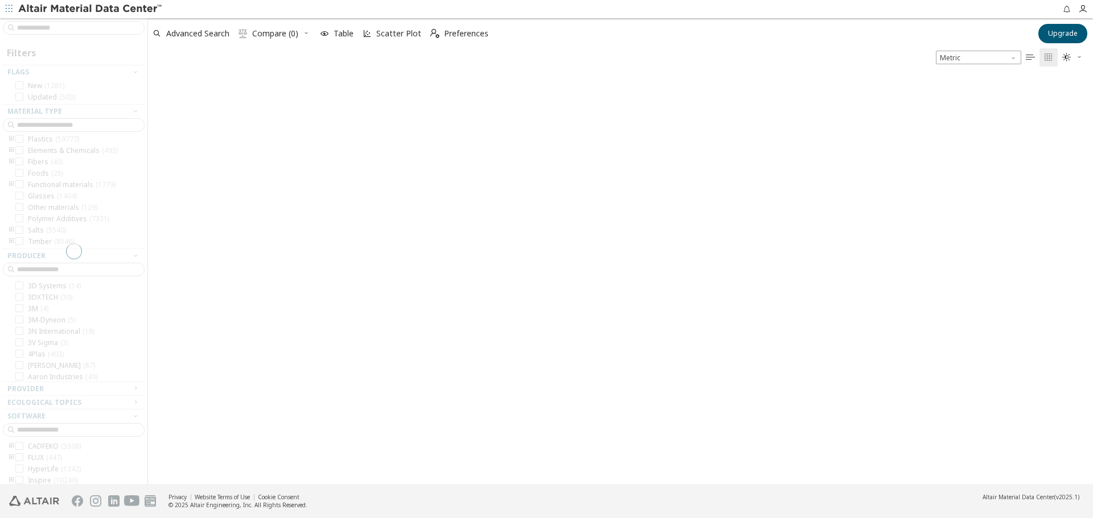
scroll to position [405, 936]
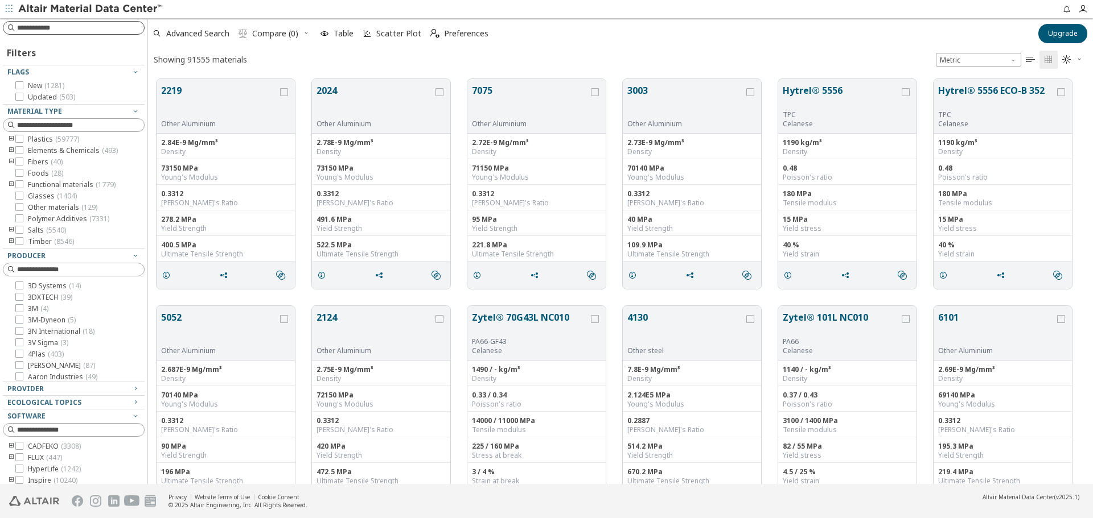
click at [36, 32] on input at bounding box center [80, 27] width 127 height 11
type input "**"
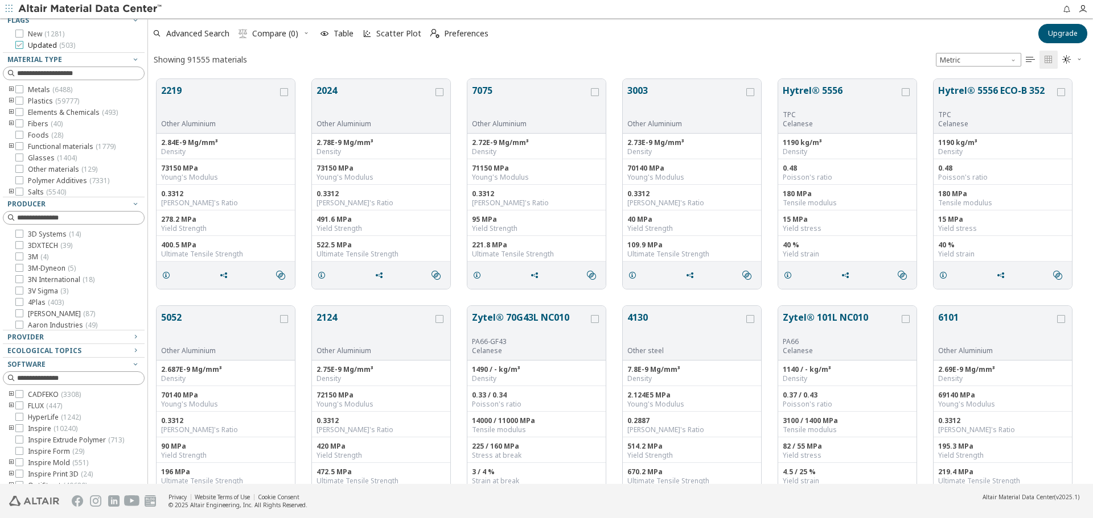
scroll to position [0, 0]
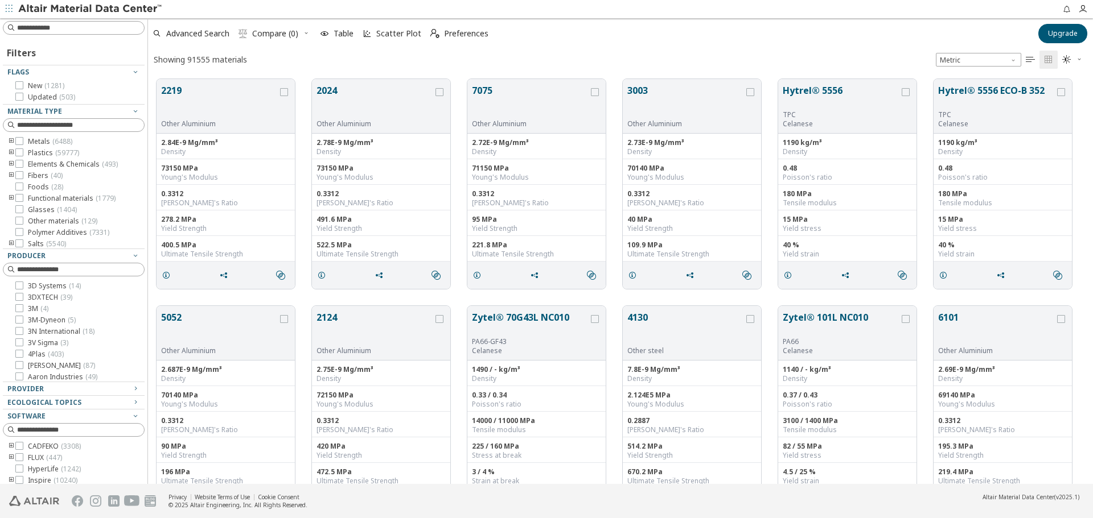
click at [68, 36] on div "Filters Flags New ( 1281 ) Updated ( 503 ) Material Type Metals ( 6488 ) Plasti…" at bounding box center [73, 251] width 147 height 466
click at [65, 23] on input at bounding box center [80, 27] width 127 height 11
type input "****"
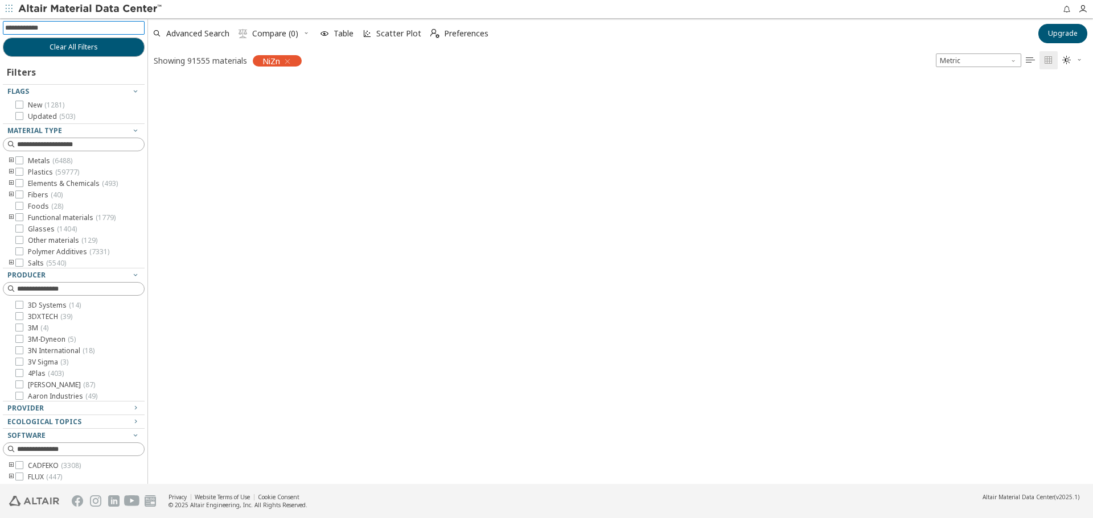
scroll to position [403, 936]
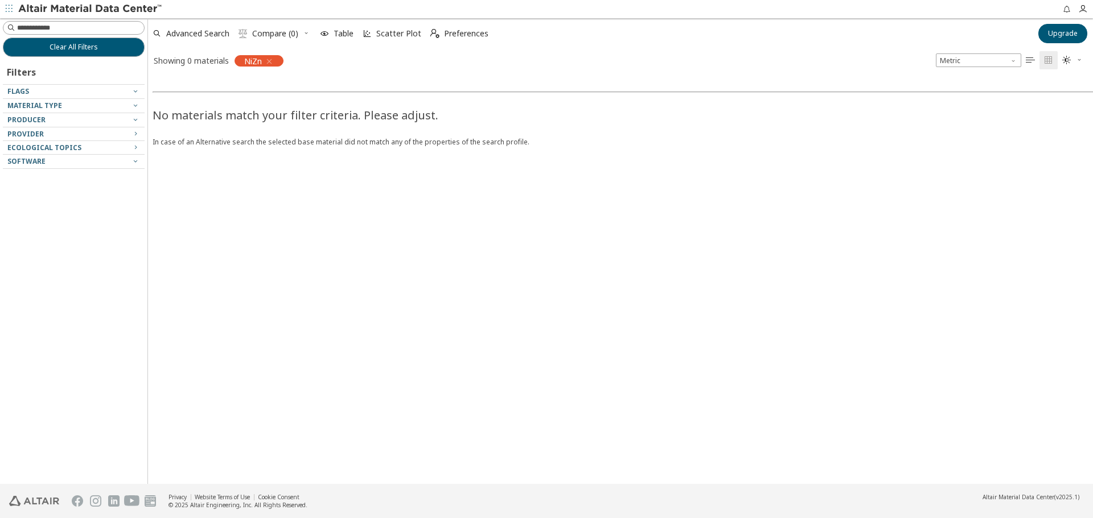
click at [271, 60] on icon "button" at bounding box center [269, 61] width 9 height 9
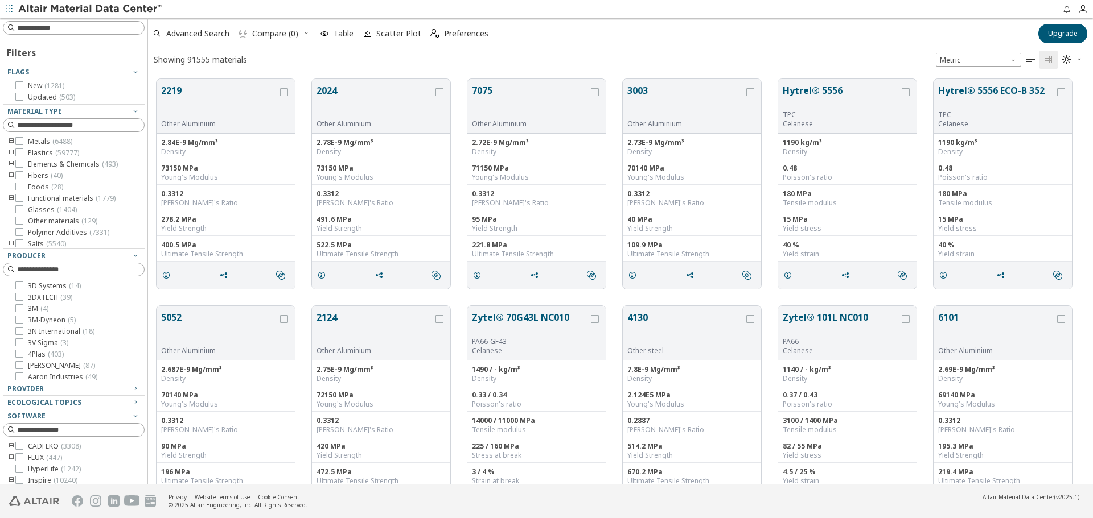
click at [13, 141] on icon "toogle group" at bounding box center [11, 141] width 8 height 9
click at [38, 208] on icon at bounding box center [36, 207] width 8 height 8
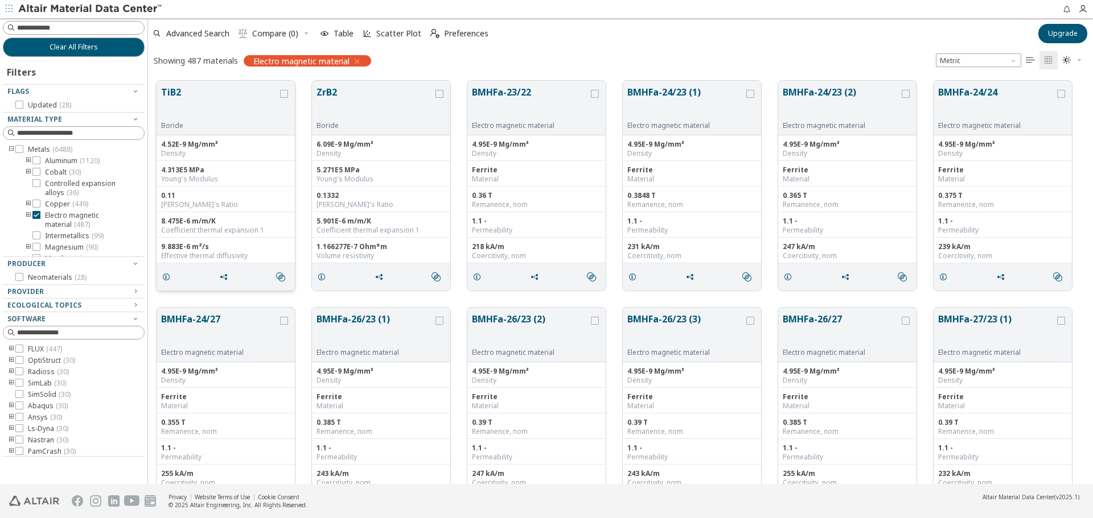
click at [164, 92] on button "TiB2" at bounding box center [219, 103] width 117 height 36
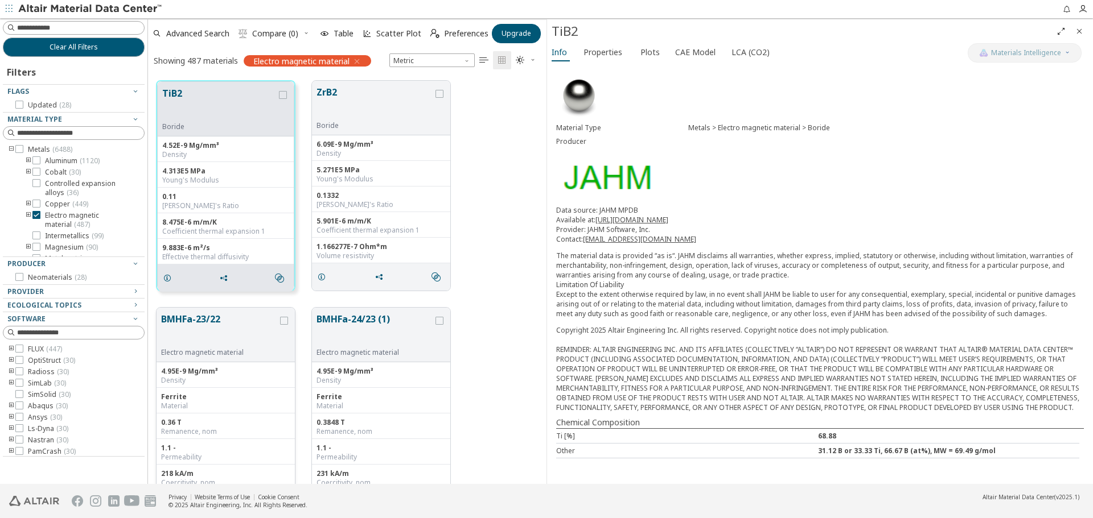
click at [209, 328] on button "BMHFa-23/22" at bounding box center [219, 330] width 117 height 36
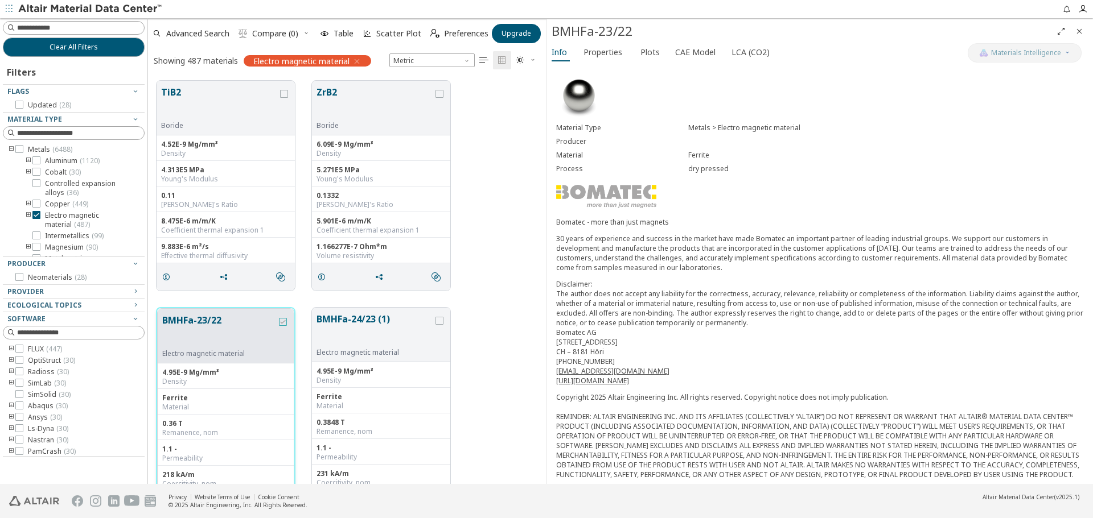
click at [285, 324] on icon "grid" at bounding box center [283, 322] width 8 height 8
drag, startPoint x: 247, startPoint y: 348, endPoint x: 217, endPoint y: 337, distance: 31.9
click at [217, 337] on button "BMHFa-23/22" at bounding box center [219, 332] width 114 height 36
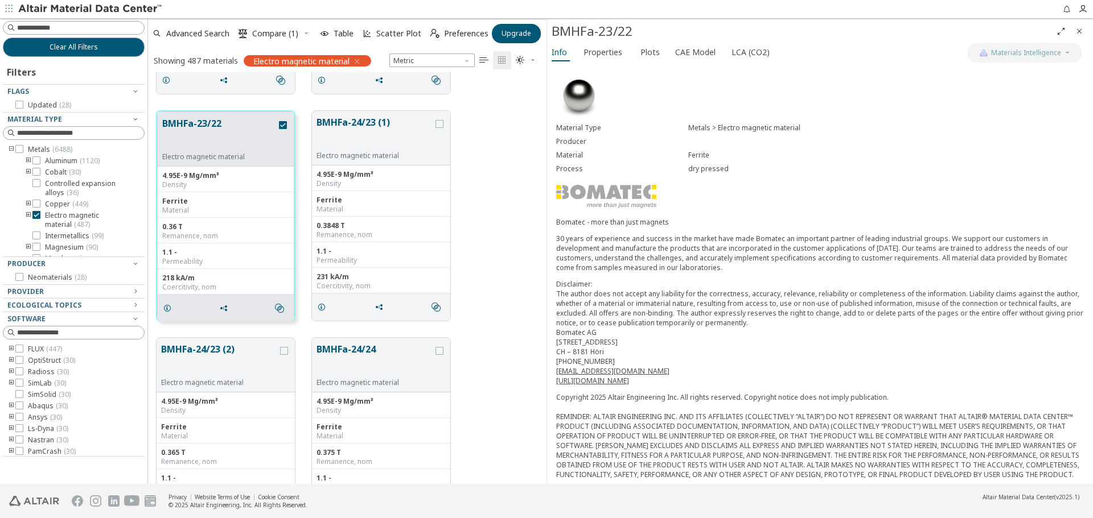
scroll to position [228, 0]
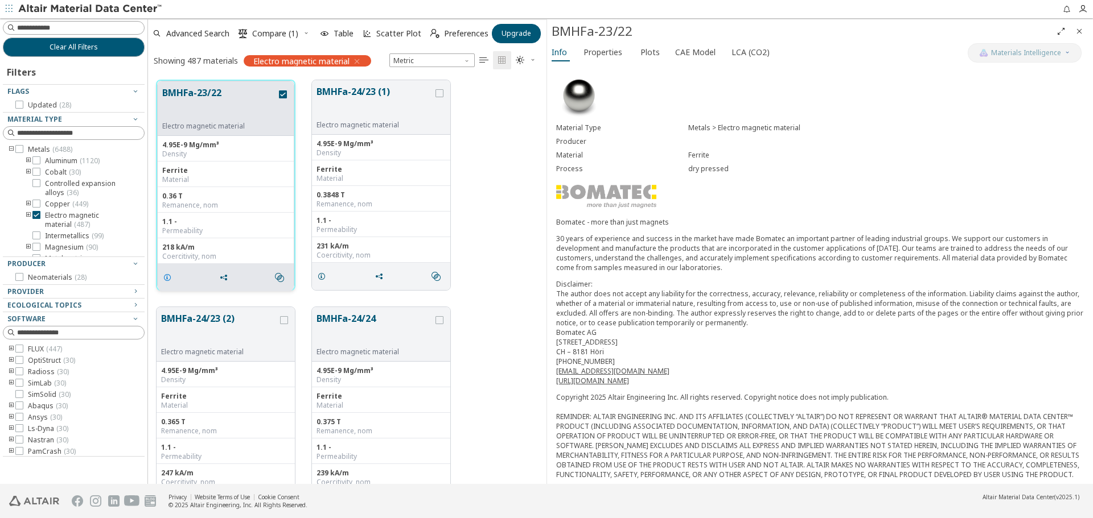
click at [163, 275] on icon "grid" at bounding box center [167, 277] width 9 height 9
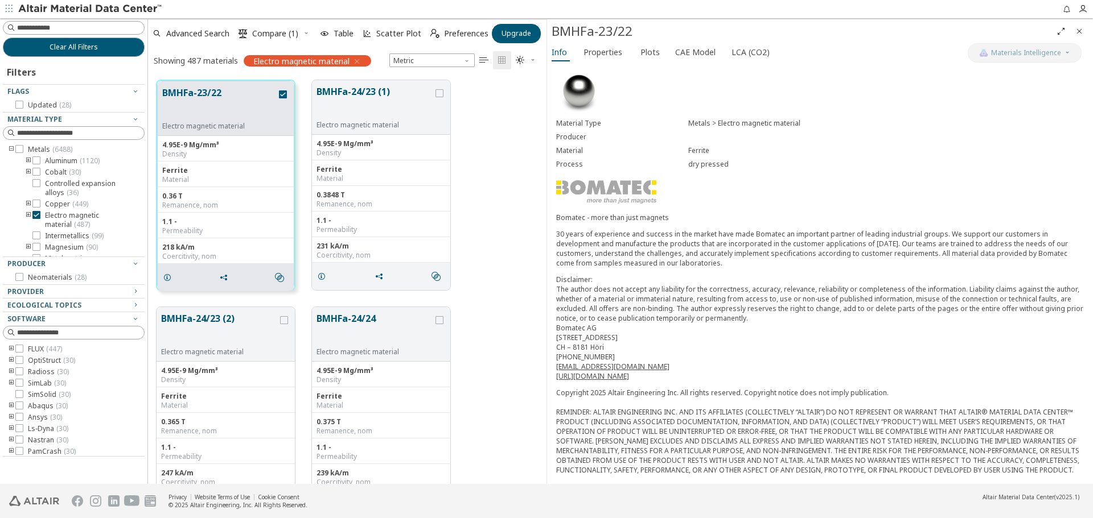
scroll to position [14, 0]
